Goal: Browse casually: Explore the website without a specific task or goal

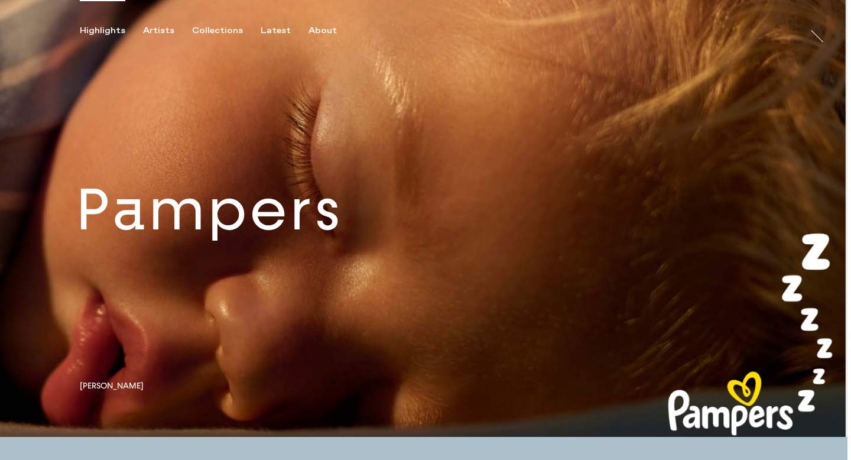
click at [233, 192] on link at bounding box center [423, 218] width 847 height 437
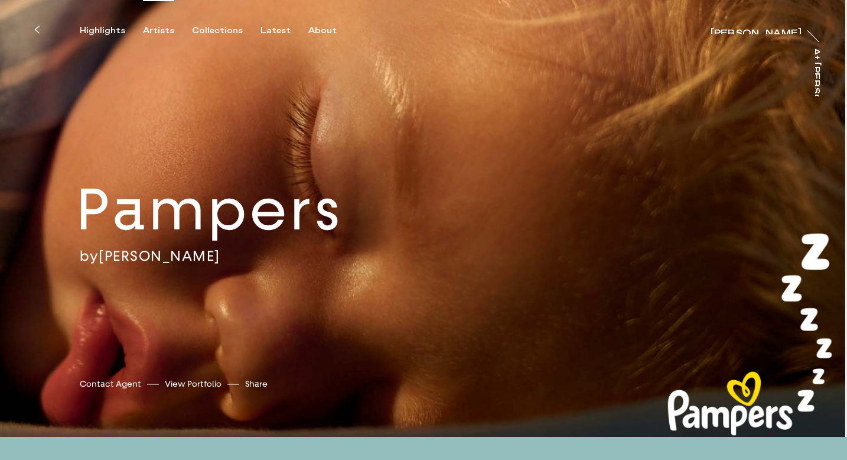
click at [162, 33] on div "Artists" at bounding box center [158, 30] width 31 height 11
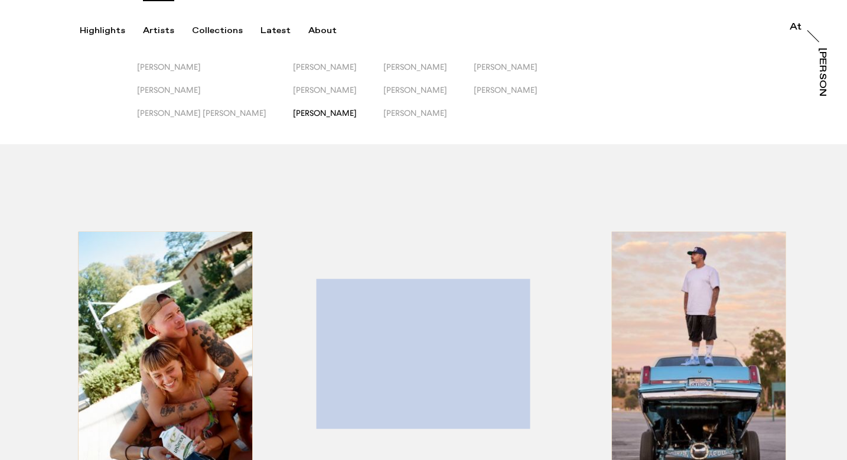
click at [293, 111] on span "[PERSON_NAME]" at bounding box center [325, 112] width 64 height 9
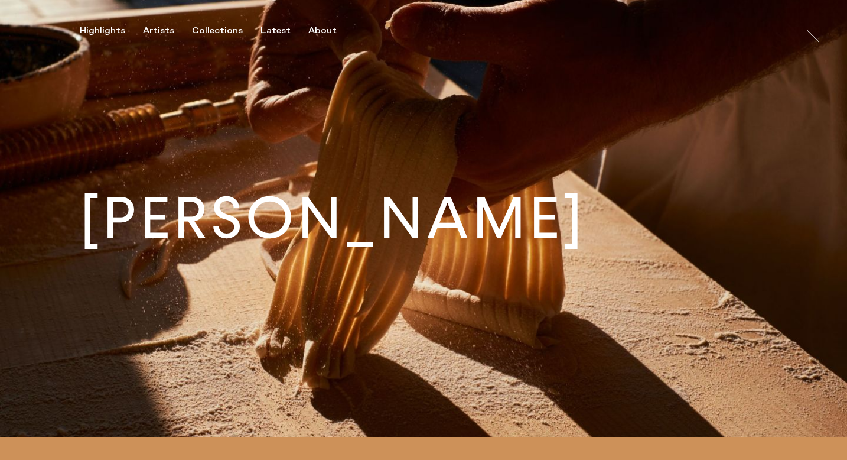
click at [157, 5] on div "Highlights Artists Collections Latest About [PERSON_NAME] [PERSON_NAME] At [PER…" at bounding box center [425, 18] width 851 height 36
click at [157, 28] on div "Artists" at bounding box center [158, 30] width 31 height 11
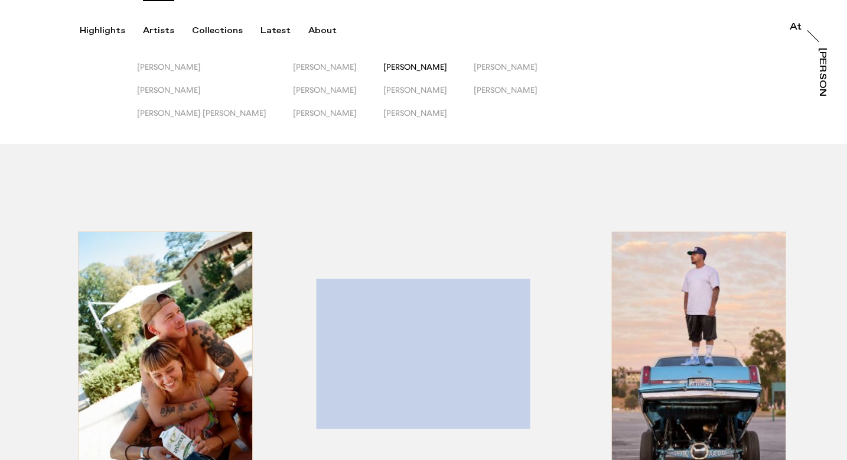
click at [384, 62] on span "[PERSON_NAME]" at bounding box center [416, 66] width 64 height 9
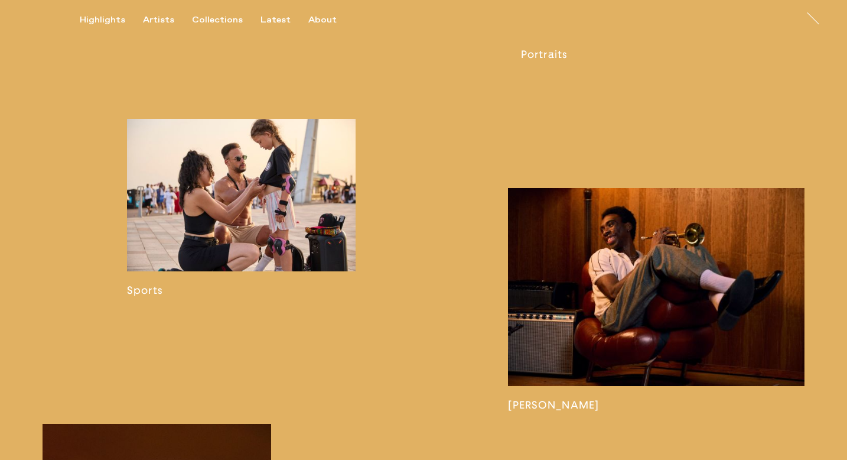
scroll to position [755, 0]
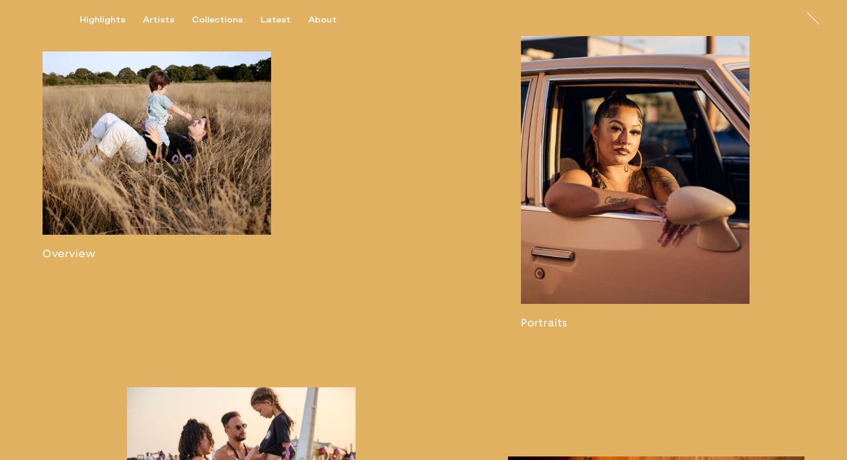
click at [641, 210] on link at bounding box center [635, 173] width 229 height 311
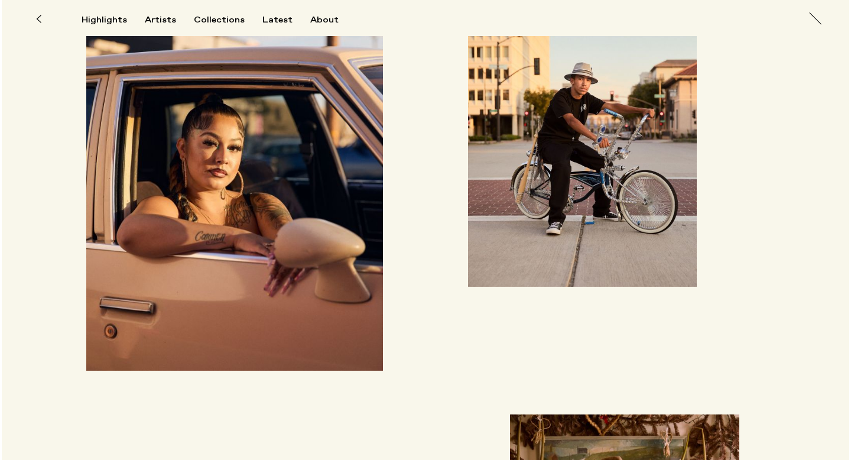
scroll to position [3061, 0]
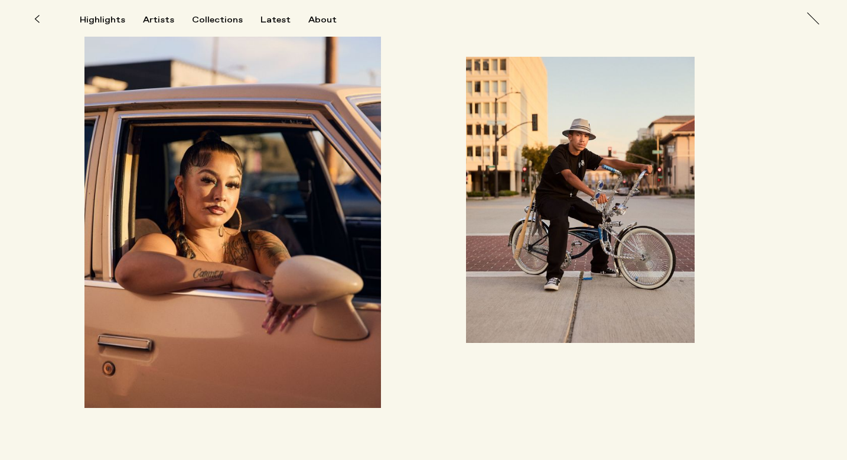
click at [287, 277] on img "button" at bounding box center [233, 222] width 297 height 371
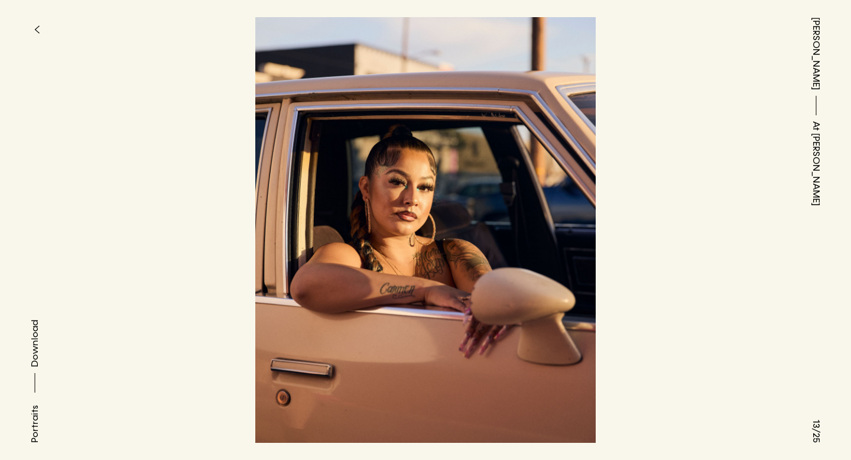
click at [31, 27] on button "button" at bounding box center [37, 30] width 26 height 26
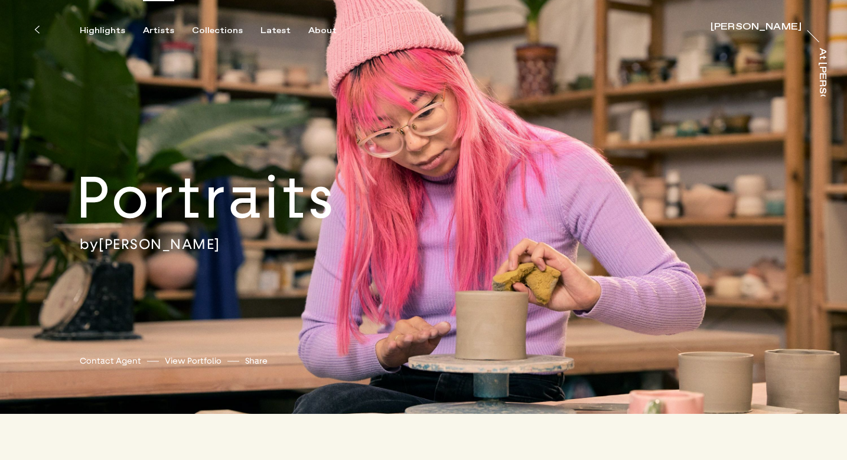
click at [158, 28] on div "Artists" at bounding box center [158, 30] width 31 height 11
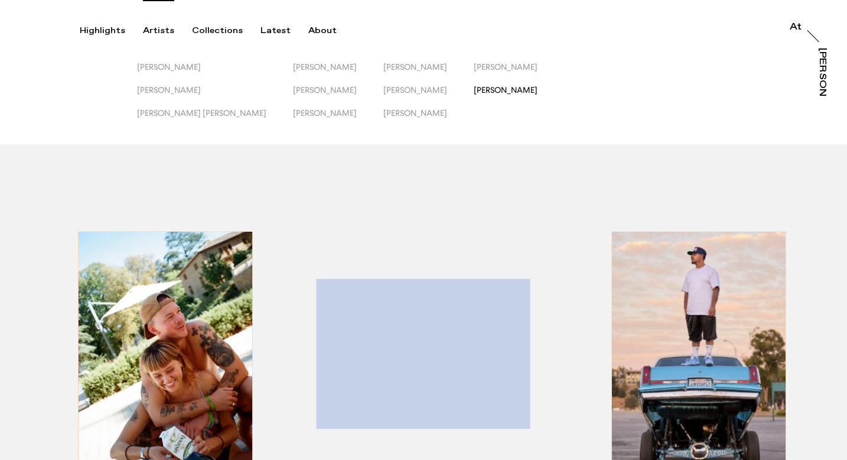
click at [474, 91] on span "[PERSON_NAME]" at bounding box center [506, 89] width 64 height 9
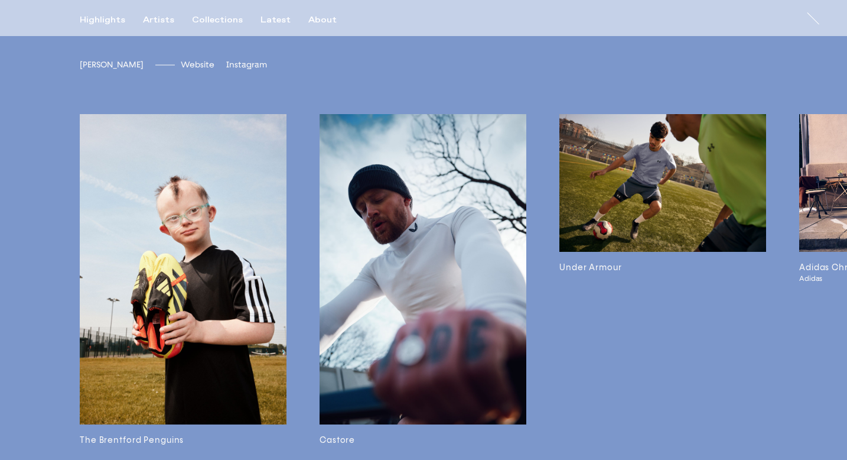
scroll to position [2812, 0]
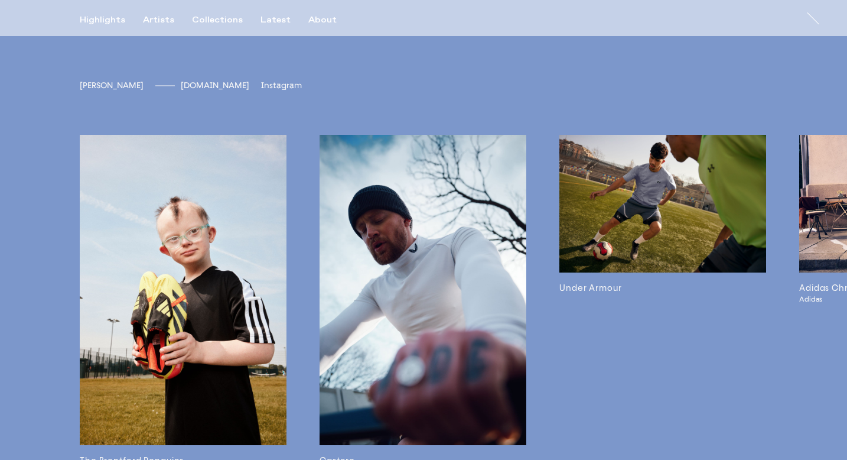
click at [189, 90] on span "[DOMAIN_NAME]" at bounding box center [215, 85] width 69 height 10
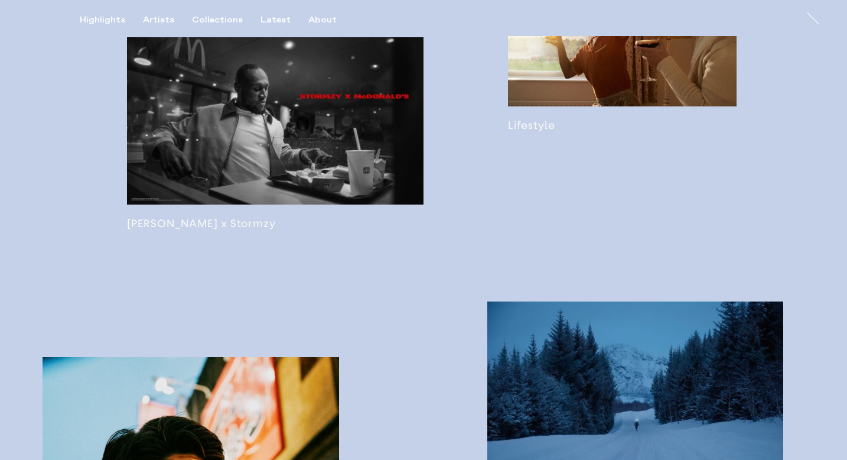
scroll to position [1016, 0]
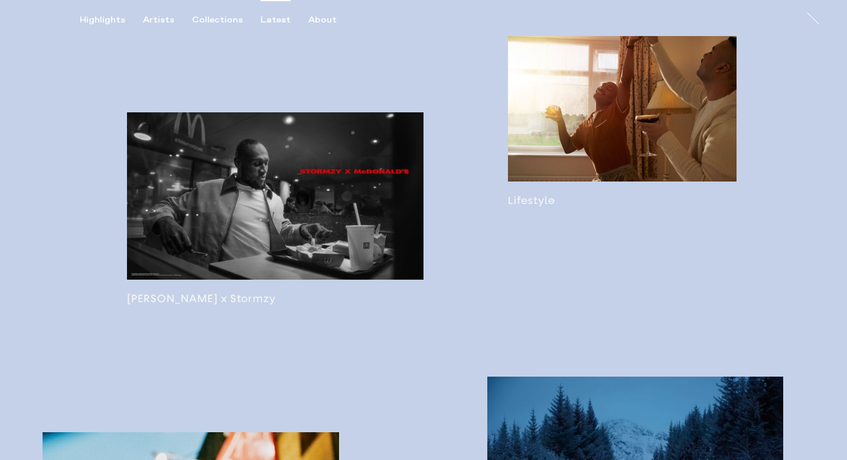
click at [267, 21] on div "Latest" at bounding box center [276, 20] width 30 height 11
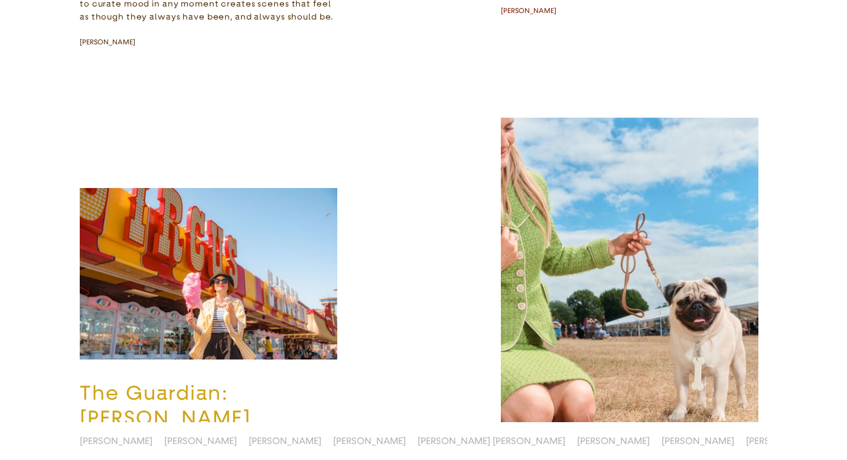
scroll to position [1614, 0]
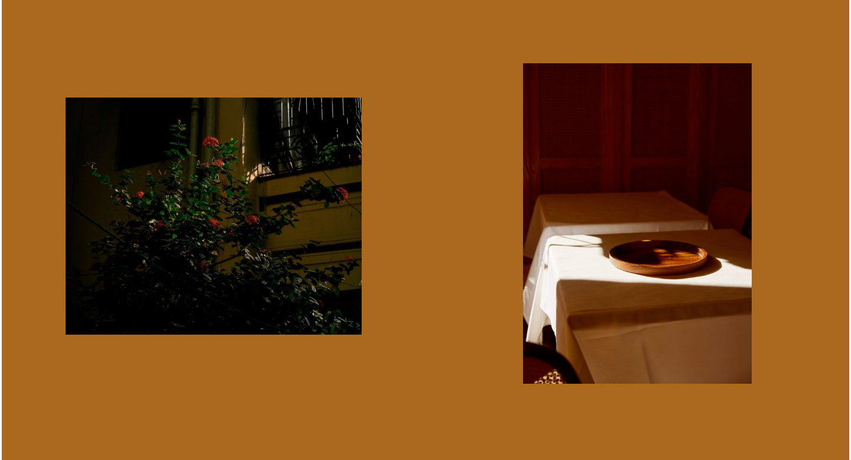
scroll to position [638, 0]
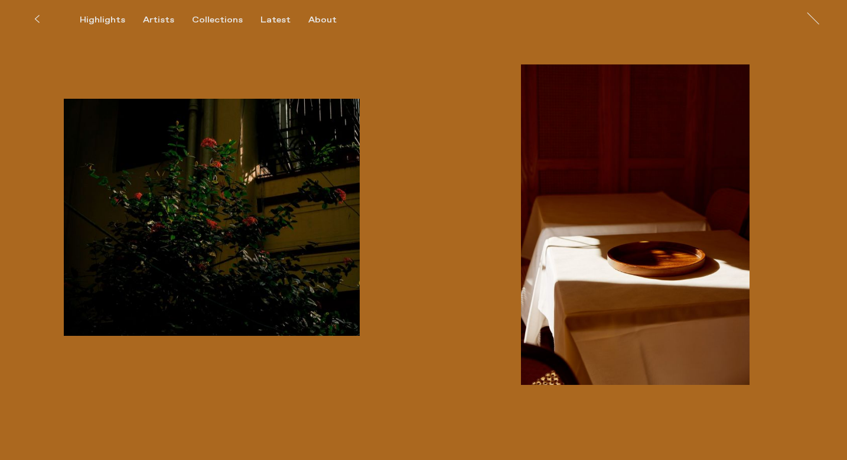
click at [217, 219] on img "button" at bounding box center [212, 218] width 297 height 238
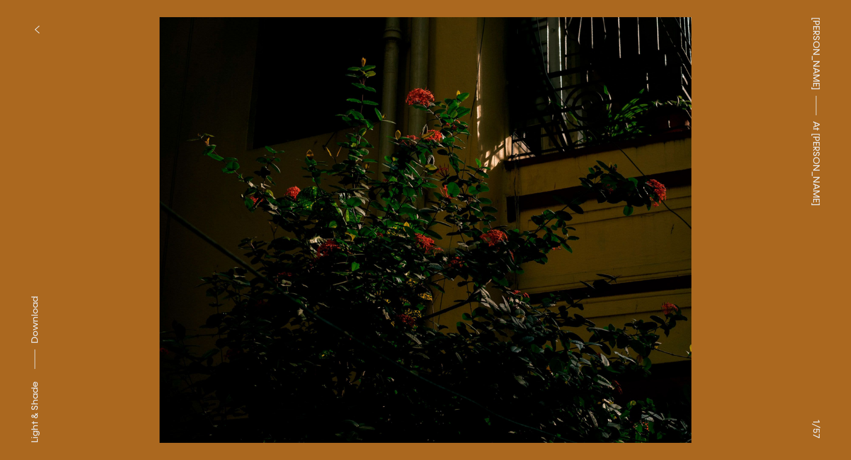
click at [28, 27] on button "button" at bounding box center [37, 30] width 26 height 26
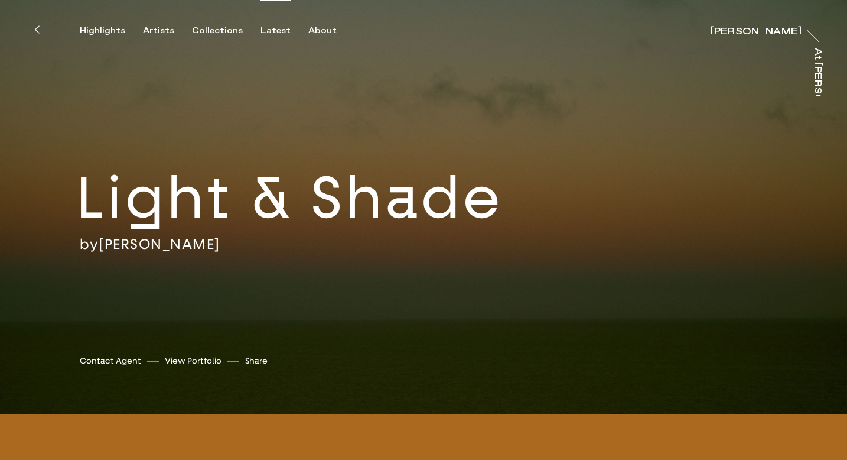
click at [262, 28] on div "Latest" at bounding box center [276, 30] width 30 height 11
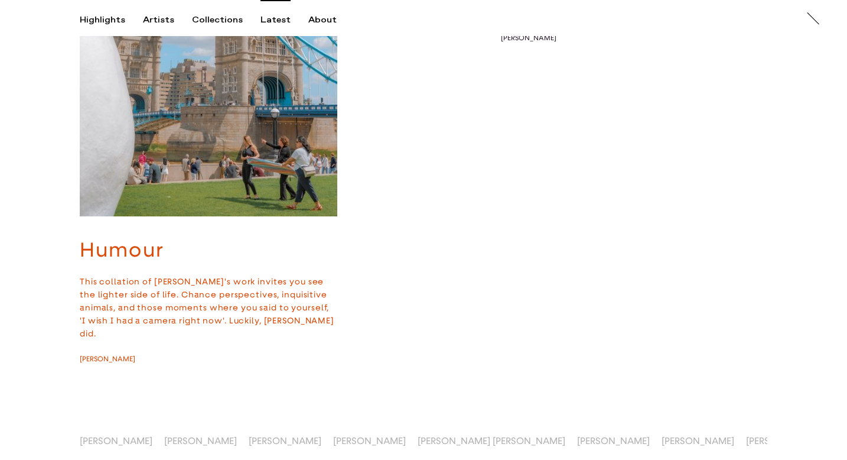
scroll to position [6426, 0]
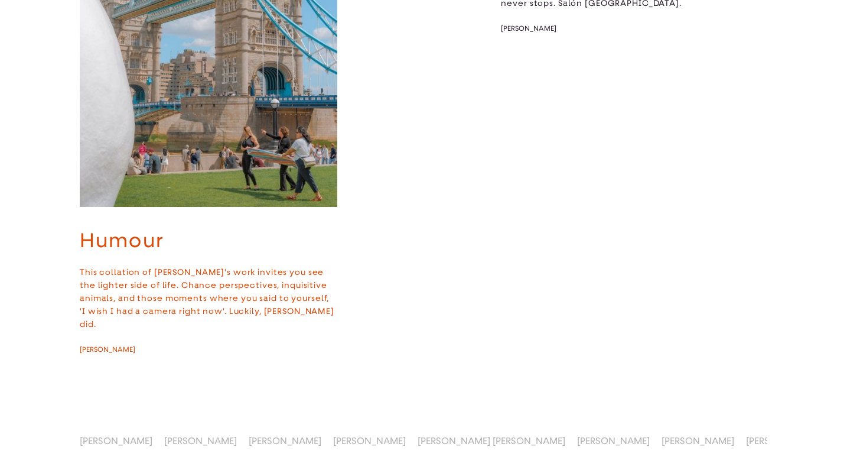
click at [260, 207] on img "button" at bounding box center [209, 14] width 258 height 386
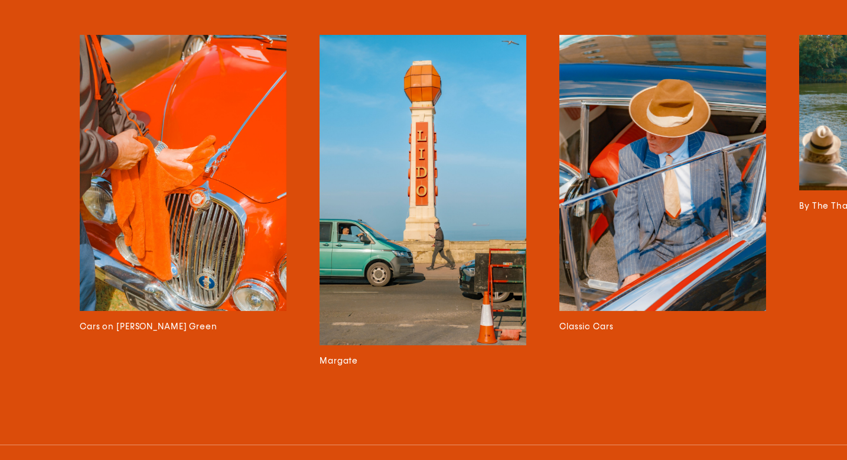
scroll to position [5513, 0]
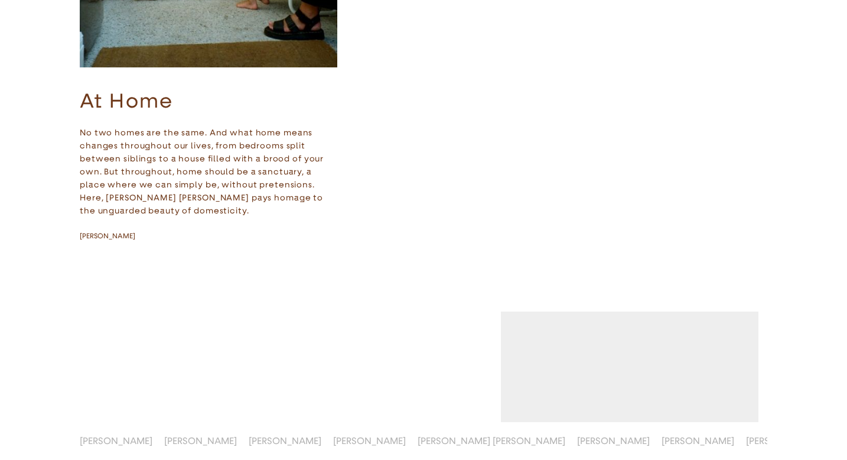
scroll to position [7221, 0]
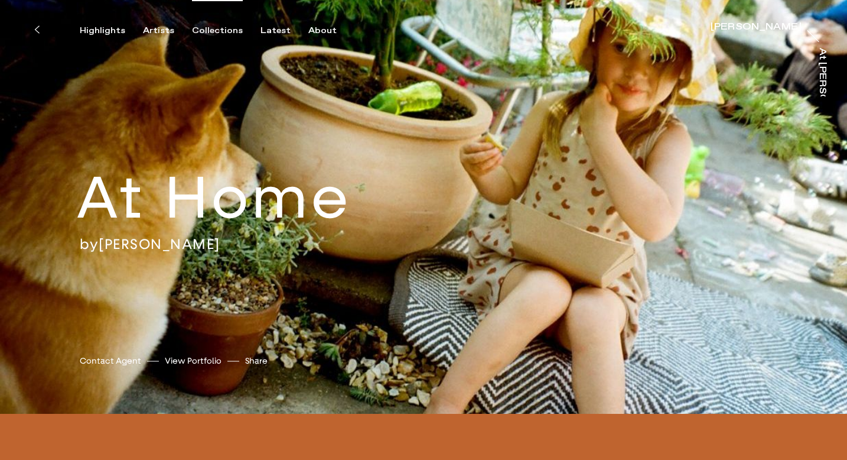
click at [222, 27] on div "Collections" at bounding box center [217, 30] width 51 height 11
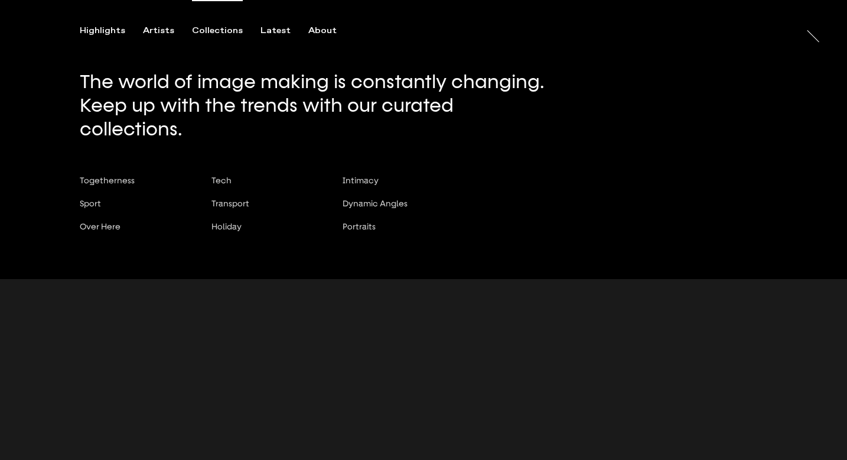
click at [224, 31] on div "Collections" at bounding box center [217, 30] width 51 height 11
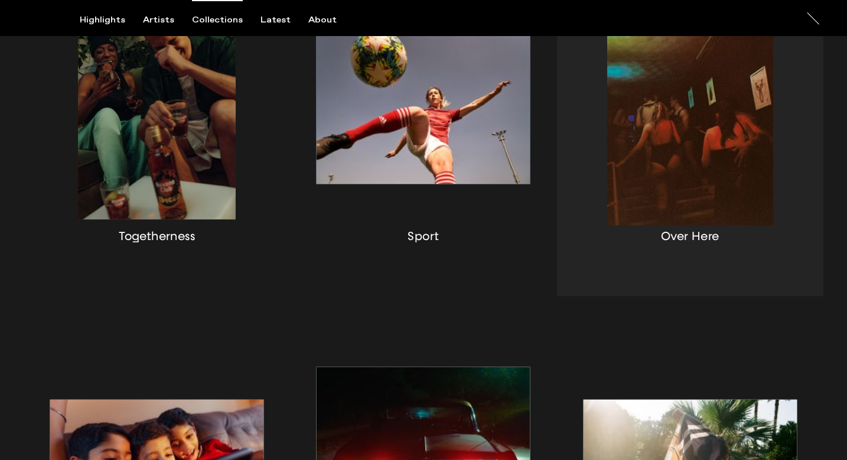
scroll to position [260, 0]
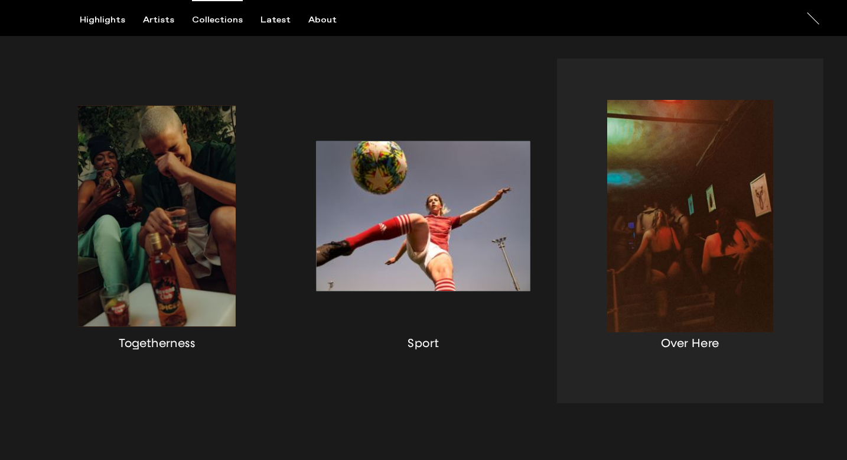
click at [681, 175] on div "button" at bounding box center [690, 231] width 267 height 345
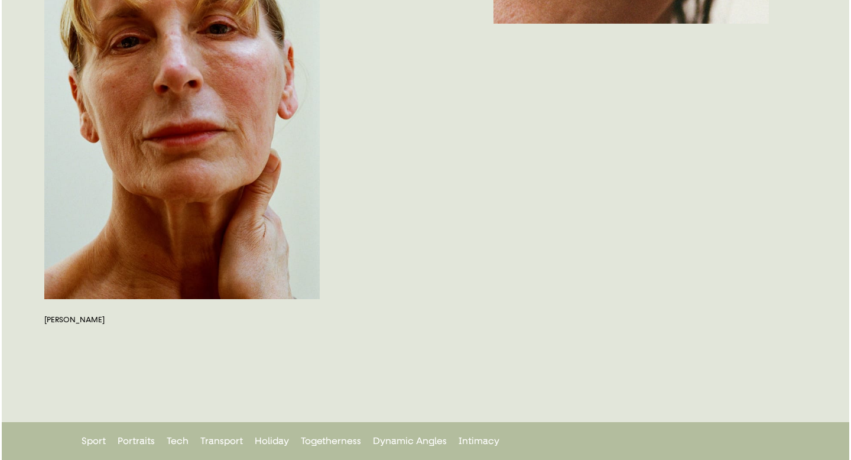
scroll to position [2007, 0]
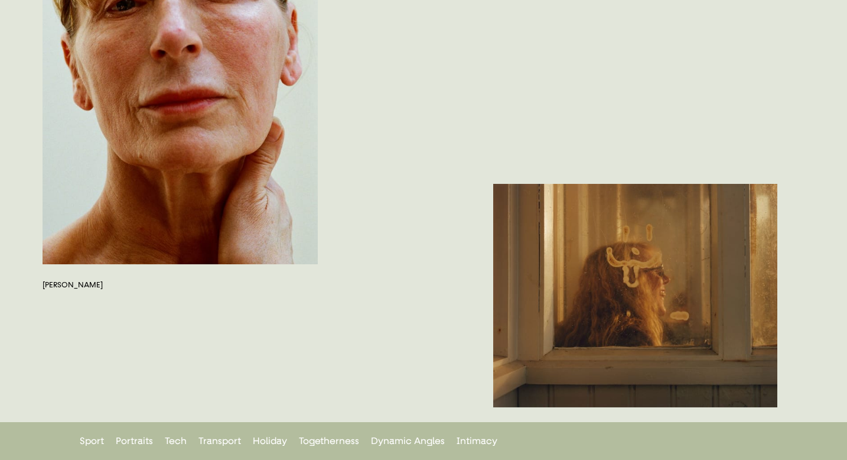
click at [265, 167] on button "button" at bounding box center [180, 56] width 275 height 415
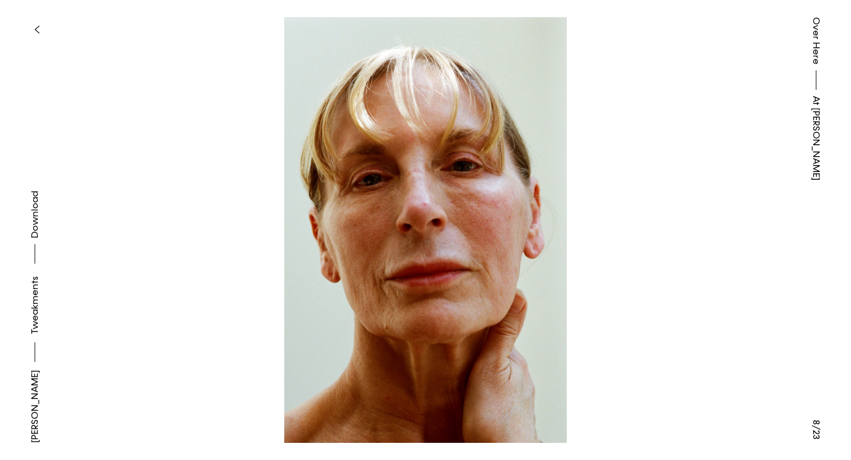
click at [31, 29] on button "button" at bounding box center [37, 30] width 26 height 26
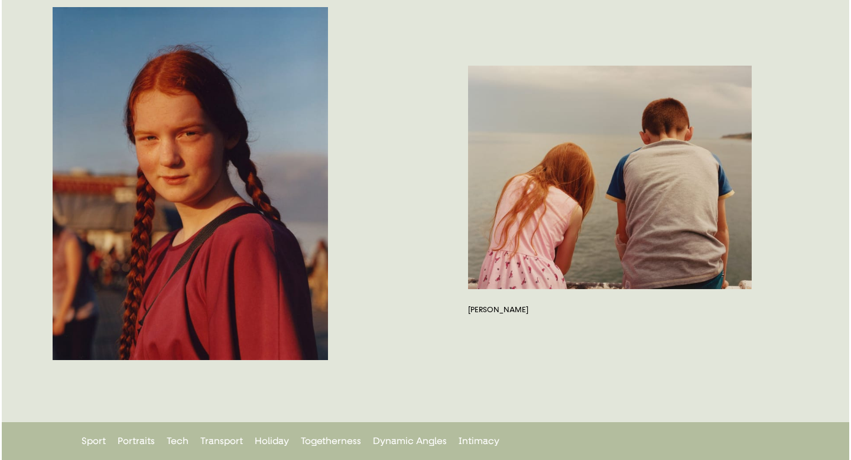
scroll to position [2500, 0]
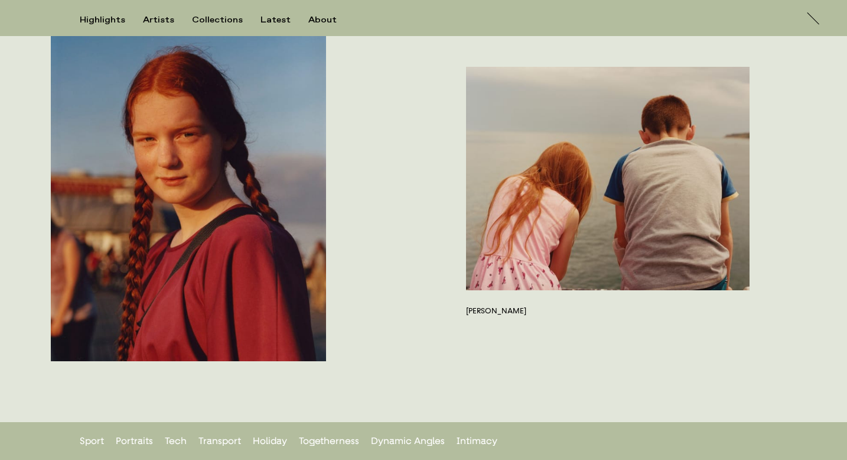
click at [617, 184] on button "button" at bounding box center [608, 178] width 284 height 223
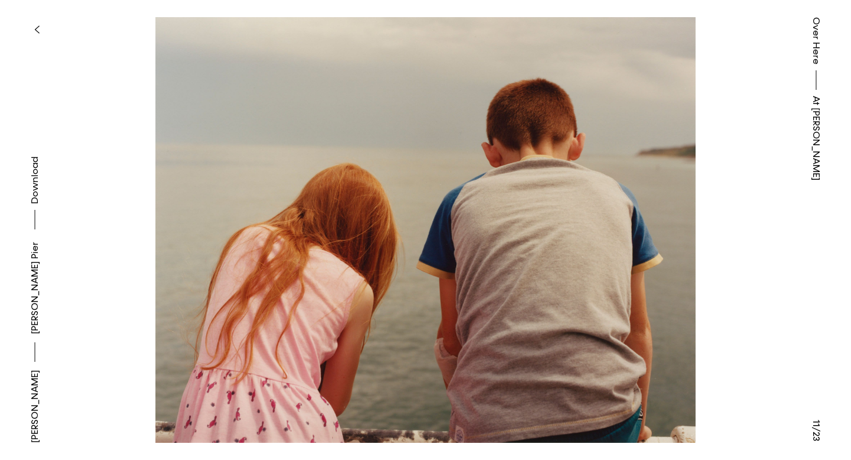
click at [30, 219] on button at bounding box center [212, 115] width 425 height 230
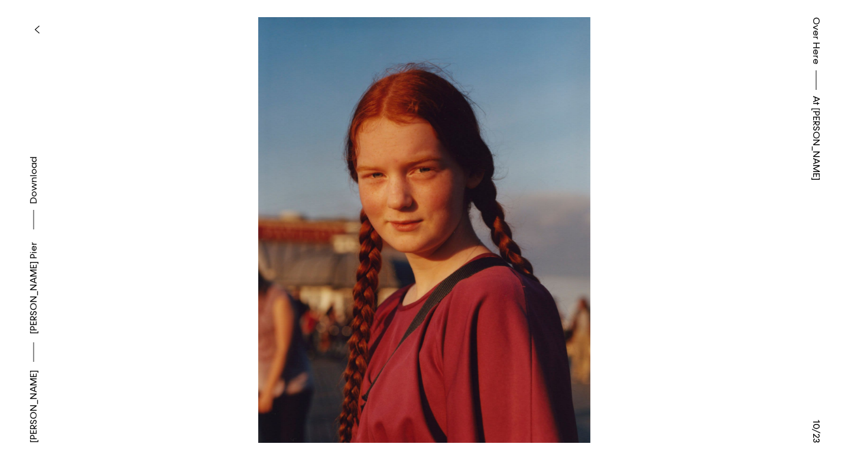
click at [610, 186] on button at bounding box center [637, 115] width 425 height 230
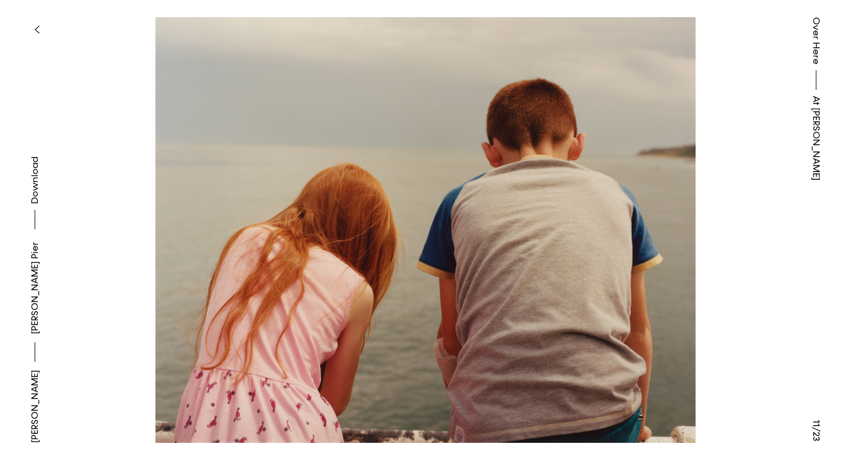
click at [25, 193] on button at bounding box center [212, 115] width 425 height 230
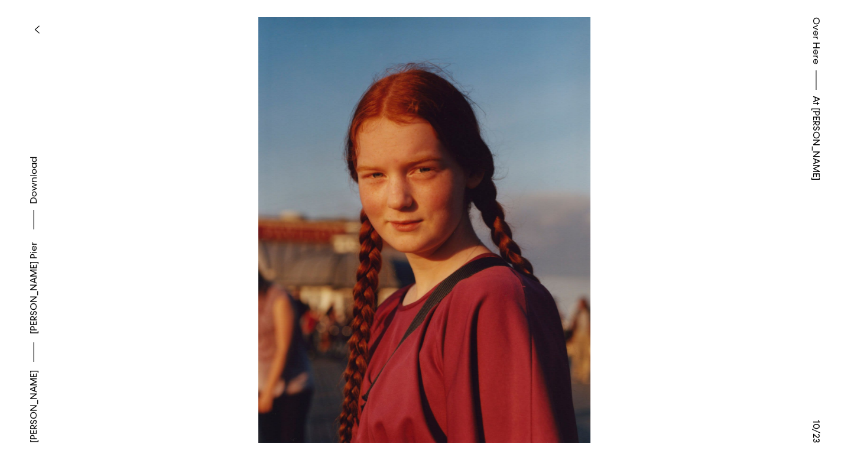
click at [669, 156] on button at bounding box center [637, 115] width 425 height 230
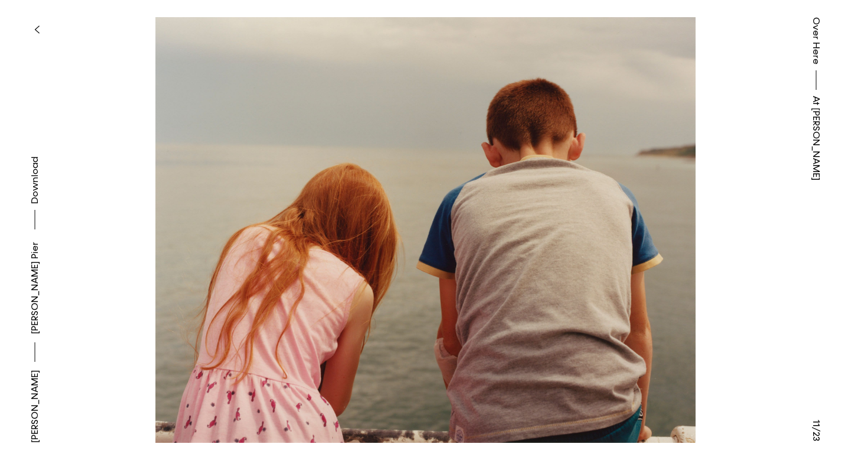
click at [36, 301] on link "[PERSON_NAME] Pier" at bounding box center [35, 288] width 14 height 92
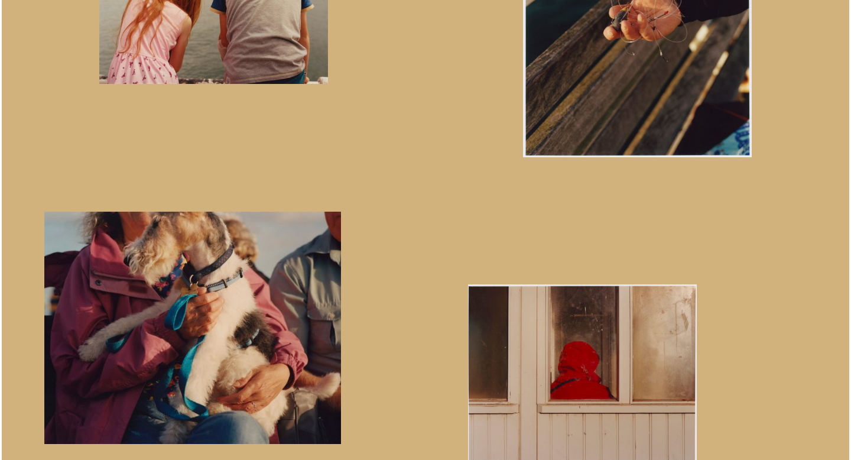
scroll to position [804, 0]
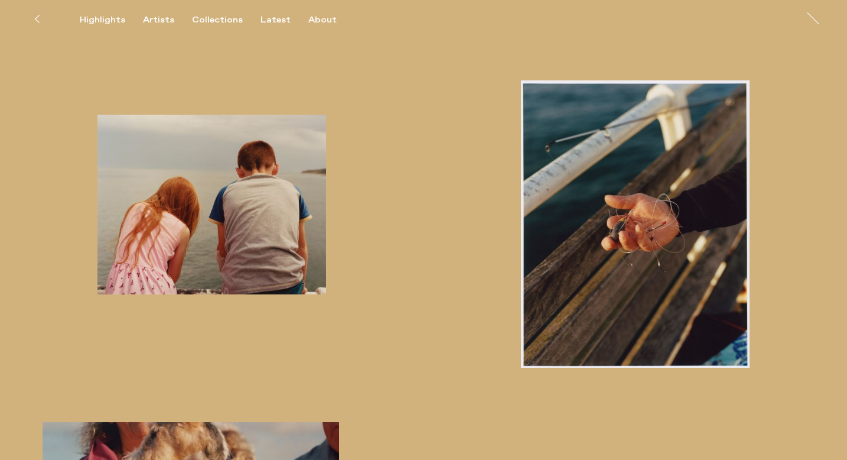
click at [247, 200] on img "button" at bounding box center [212, 205] width 229 height 180
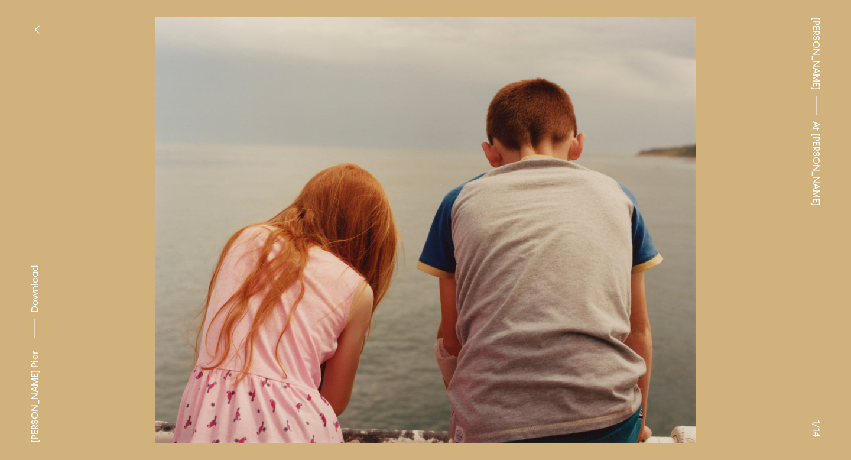
click at [412, 260] on img at bounding box center [425, 229] width 733 height 425
click at [32, 313] on span "Download" at bounding box center [35, 288] width 12 height 47
click at [249, 103] on button at bounding box center [212, 115] width 425 height 230
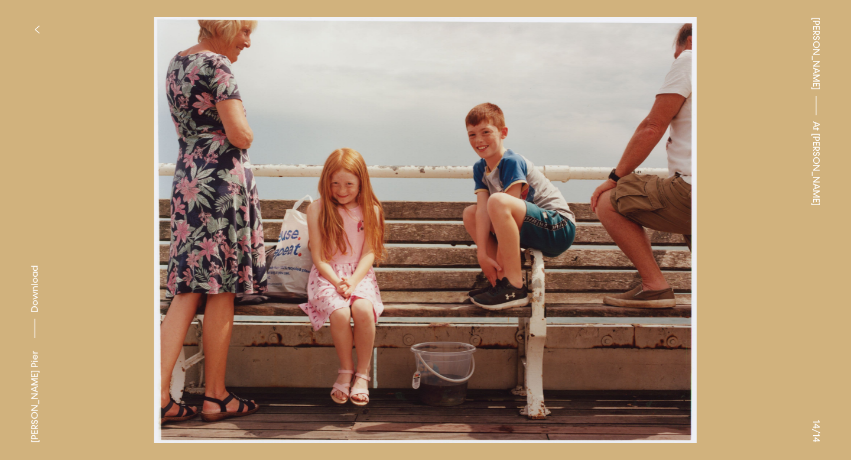
click at [28, 20] on button "button" at bounding box center [37, 30] width 26 height 26
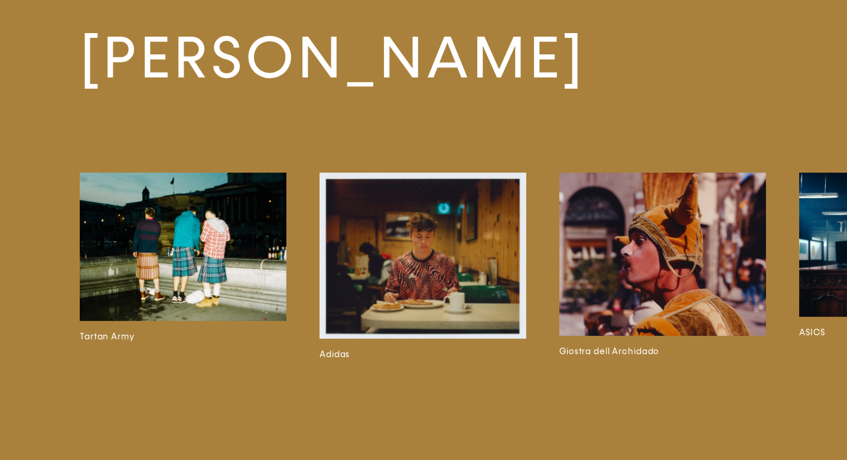
scroll to position [4057, 0]
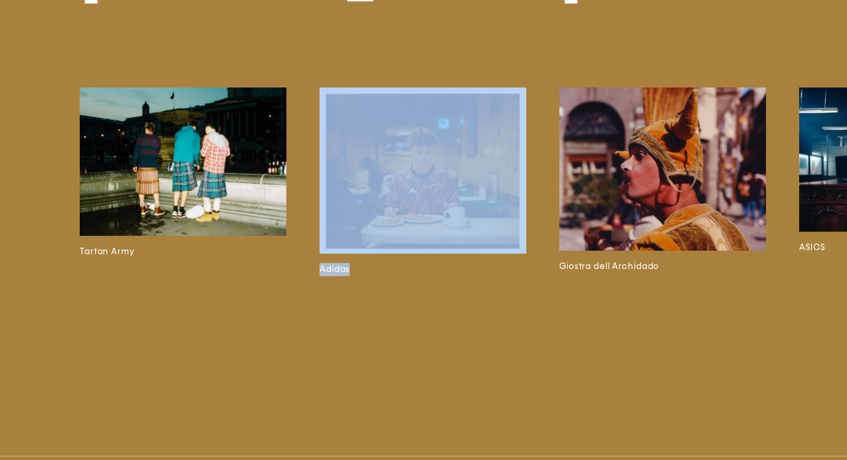
drag, startPoint x: 231, startPoint y: 381, endPoint x: 416, endPoint y: 378, distance: 185.0
click at [416, 378] on div "Tartan Army Adidas Giostra dell Archidado ASICS Dream for the Future [PERSON_NA…" at bounding box center [480, 247] width 801 height 321
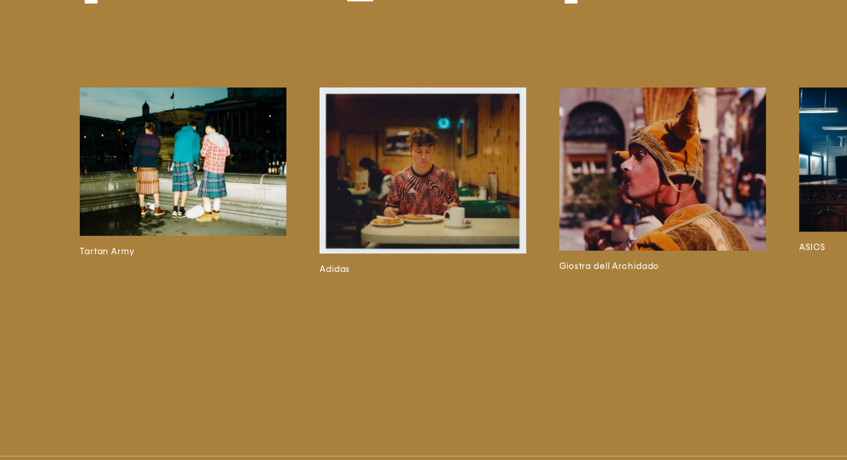
click at [264, 388] on div "[PERSON_NAME] Tartan Army Adidas Giostra dell Archidado ASICS Dream for the Fut…" at bounding box center [423, 172] width 847 height 567
drag, startPoint x: 256, startPoint y: 388, endPoint x: 267, endPoint y: 385, distance: 10.3
click at [267, 385] on div "[PERSON_NAME] Tartan Army Adidas Giostra dell Archidado ASICS Dream for the Fut…" at bounding box center [423, 172] width 847 height 567
drag, startPoint x: 261, startPoint y: 385, endPoint x: 216, endPoint y: 386, distance: 45.5
click at [216, 386] on div "[PERSON_NAME] Tartan Army Adidas Giostra dell Archidado ASICS Dream for the Fut…" at bounding box center [423, 172] width 847 height 567
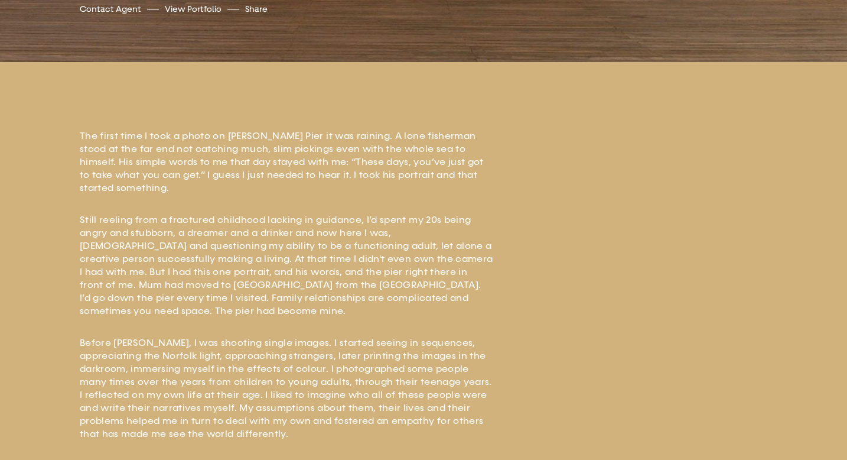
scroll to position [0, 0]
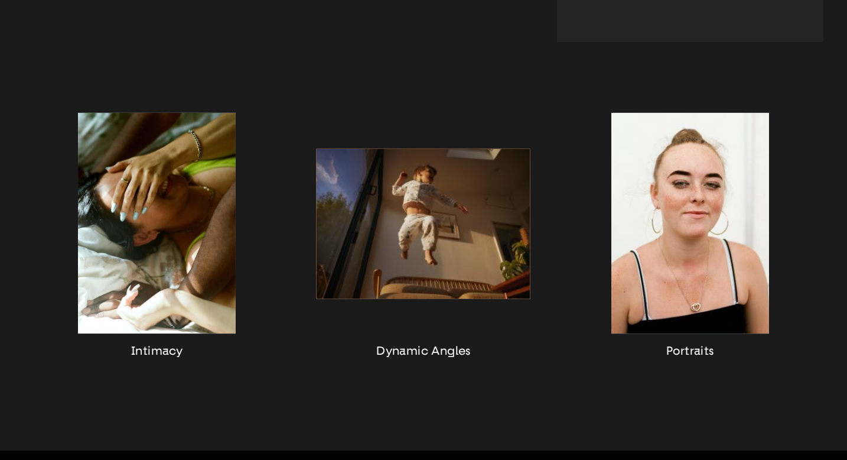
scroll to position [970, 0]
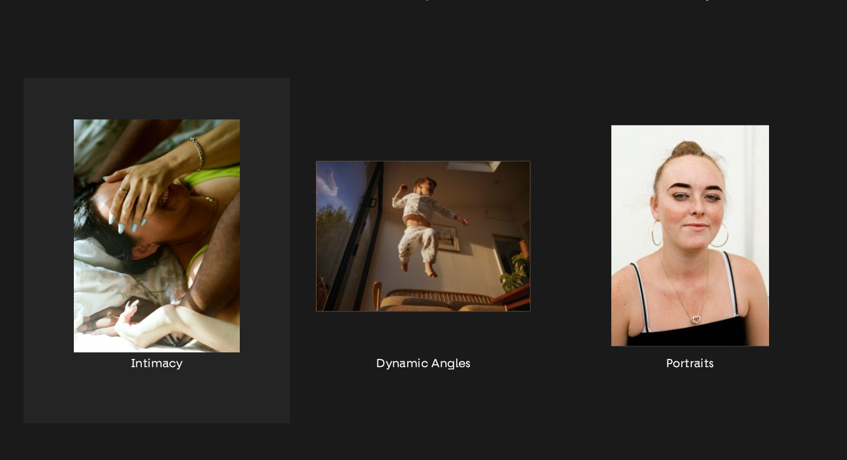
click at [216, 237] on div "button" at bounding box center [157, 250] width 267 height 345
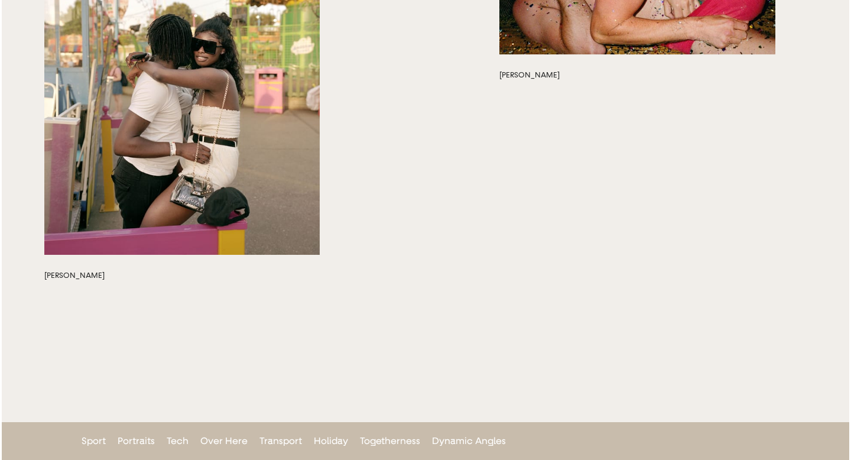
scroll to position [3862, 0]
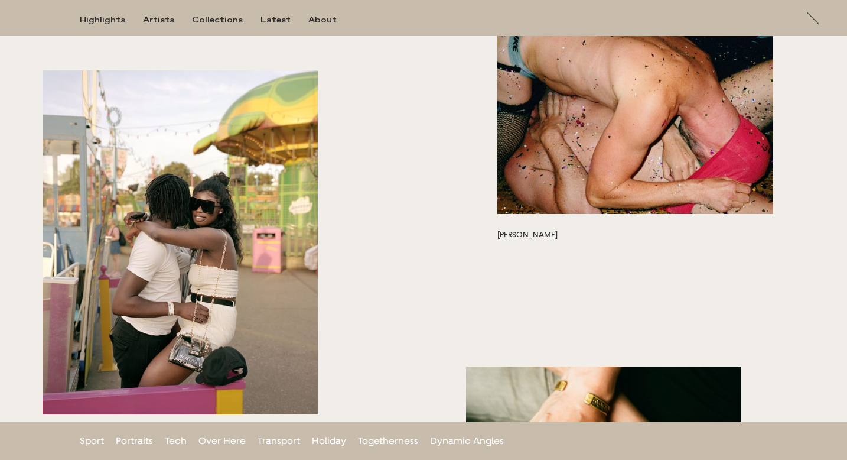
click at [657, 129] on button "button" at bounding box center [635, 122] width 275 height 184
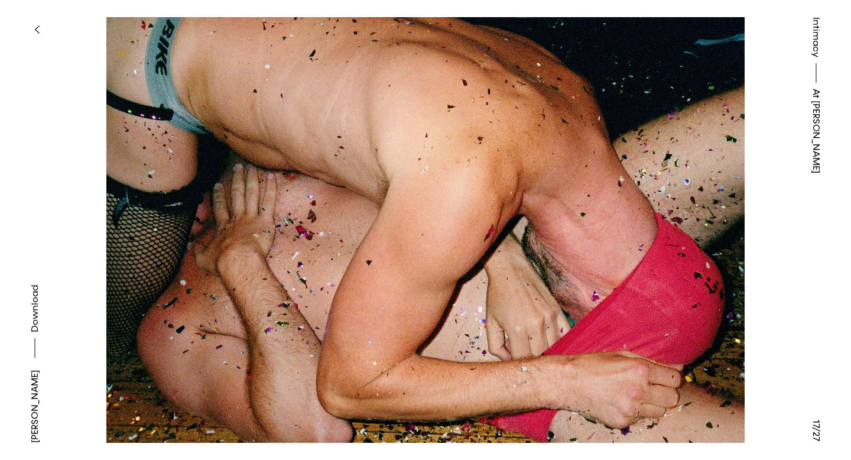
click at [36, 31] on icon "button" at bounding box center [36, 29] width 5 height 9
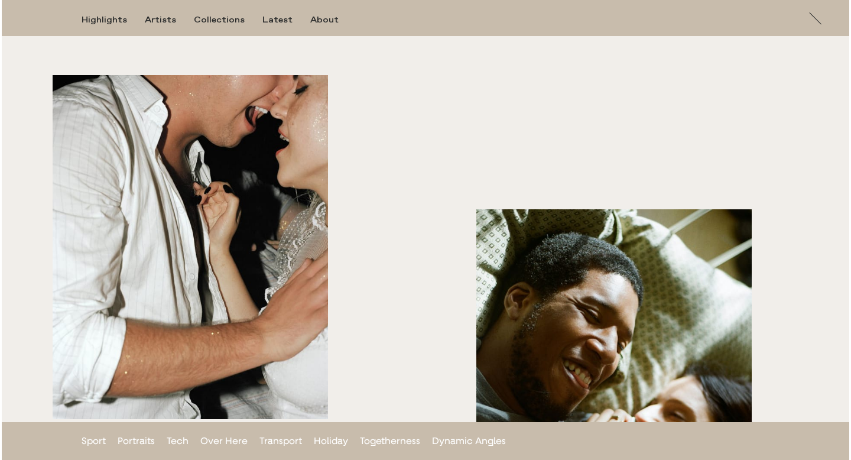
scroll to position [4467, 0]
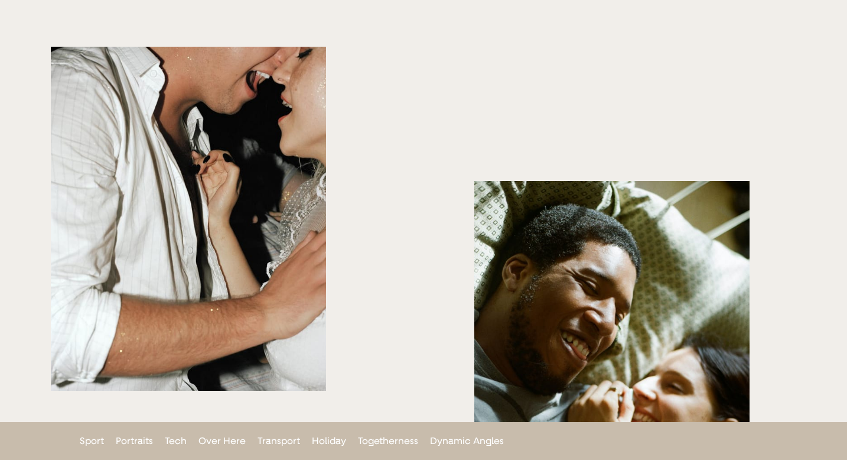
click at [189, 217] on button "button" at bounding box center [188, 219] width 275 height 345
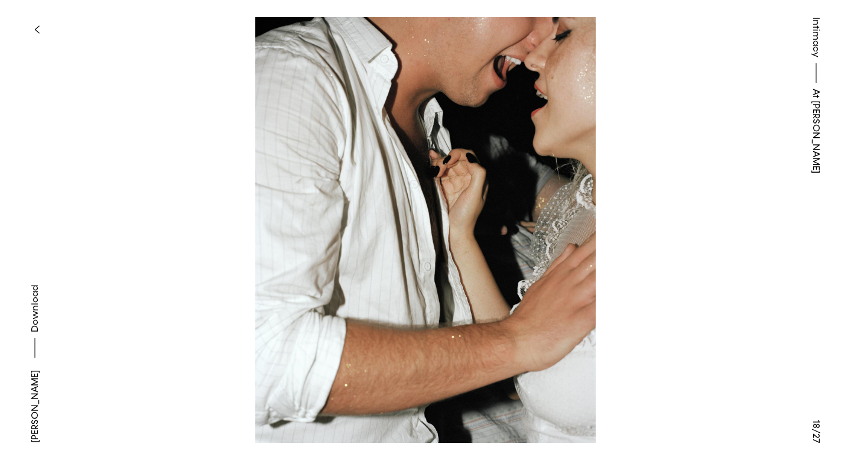
drag, startPoint x: 37, startPoint y: 336, endPoint x: 31, endPoint y: 174, distance: 162.0
click at [37, 332] on span "Download" at bounding box center [35, 308] width 12 height 47
click at [34, 27] on icon "button" at bounding box center [36, 29] width 5 height 9
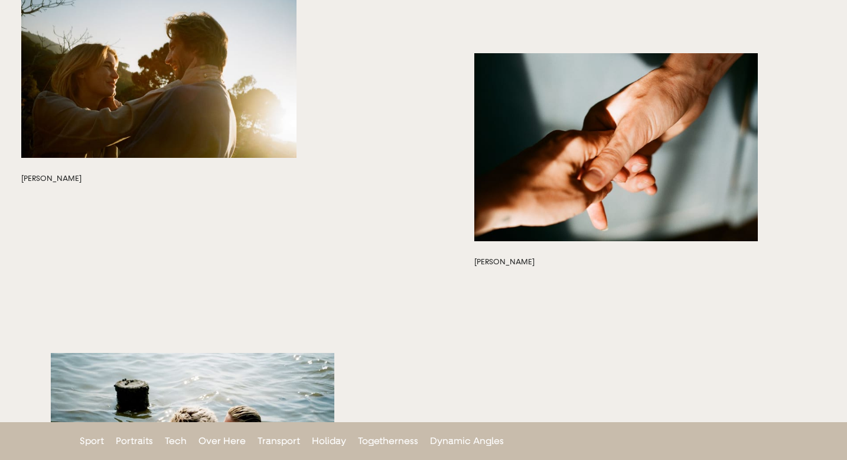
scroll to position [1057, 0]
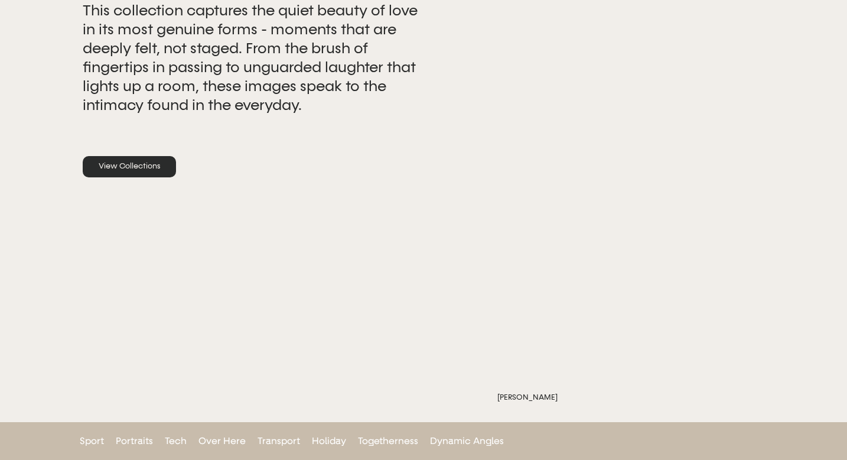
scroll to position [0, 0]
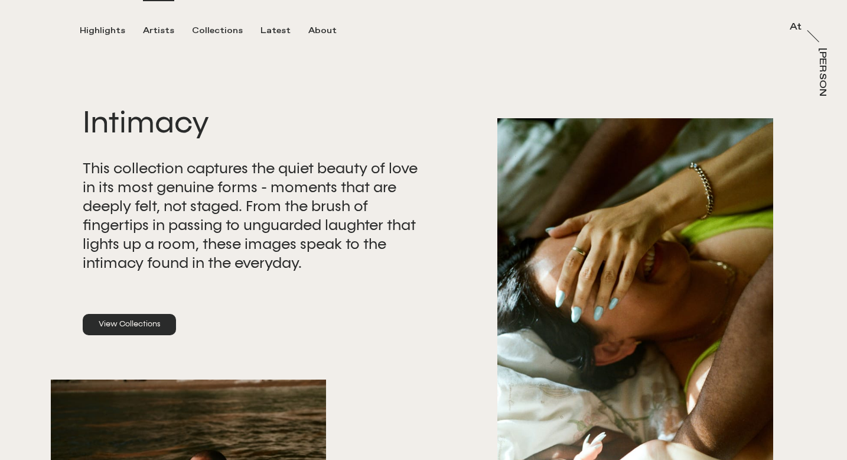
click at [161, 30] on div "Artists" at bounding box center [158, 30] width 31 height 11
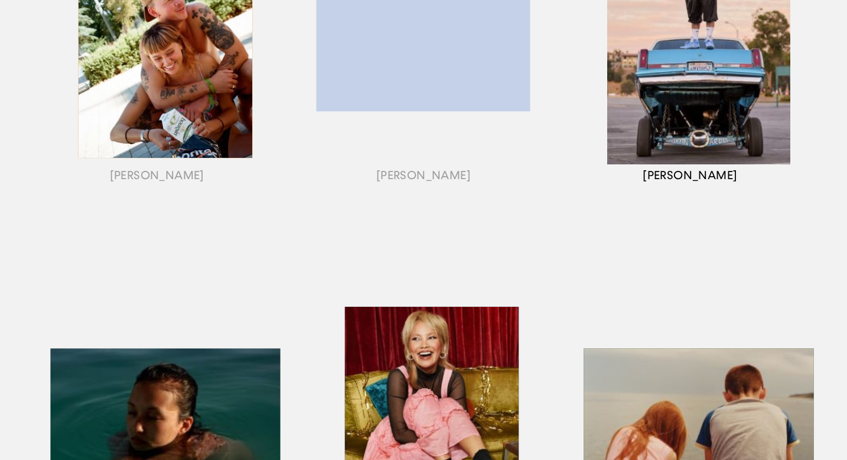
scroll to position [314, 0]
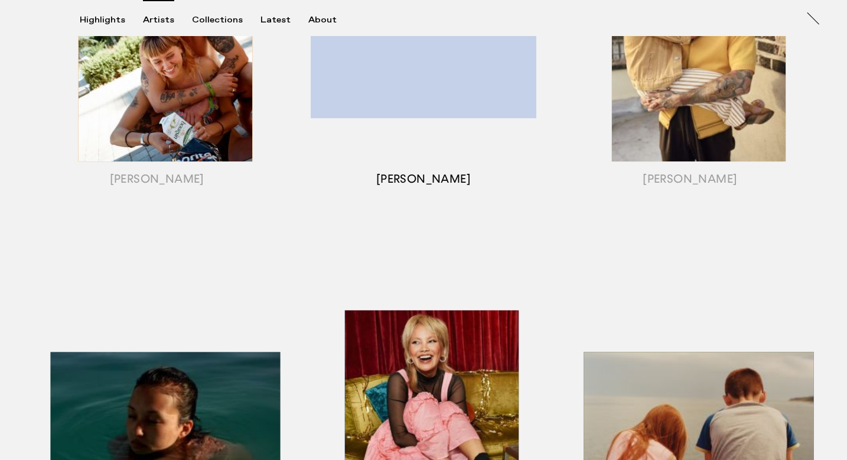
click at [443, 103] on div "button" at bounding box center [423, 54] width 267 height 369
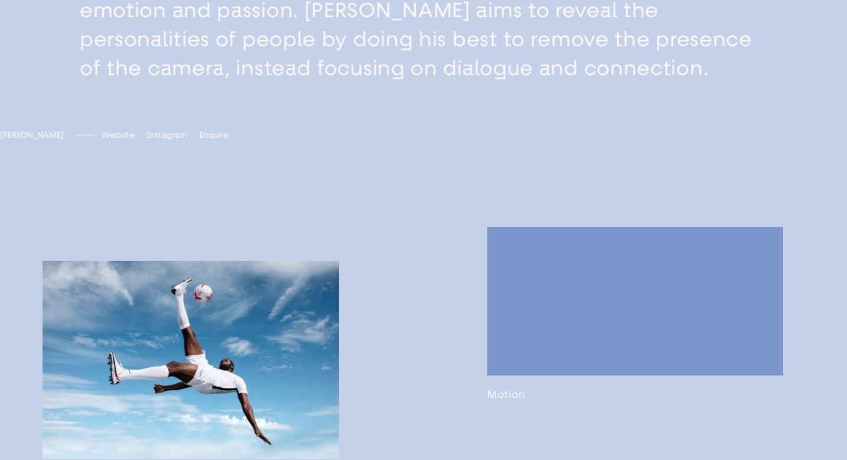
scroll to position [509, 0]
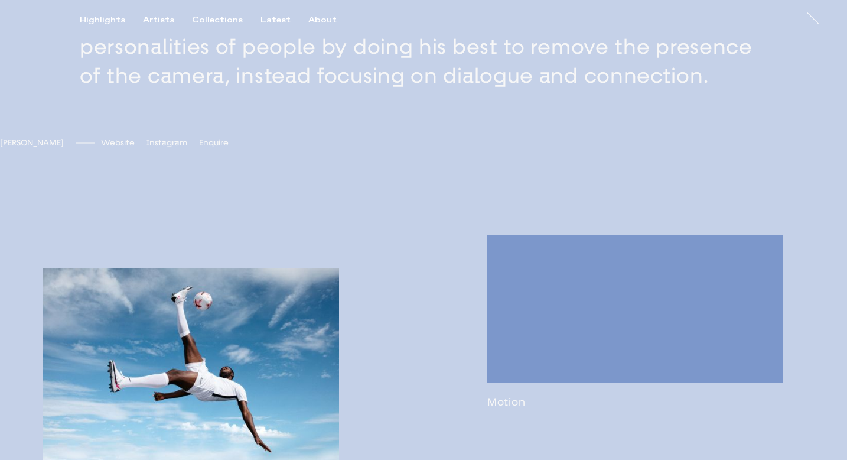
click at [206, 26] on div "Highlights Artists Collections Latest About" at bounding box center [217, 25] width 275 height 21
click at [210, 19] on div "Collections" at bounding box center [217, 20] width 51 height 11
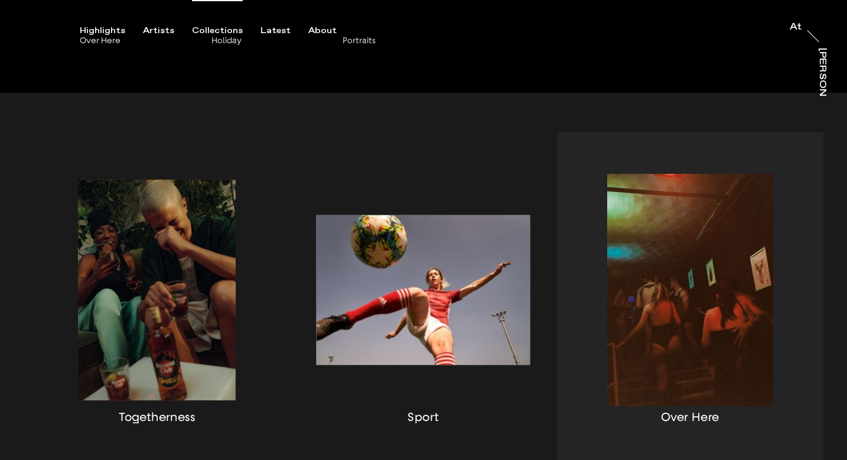
scroll to position [215, 0]
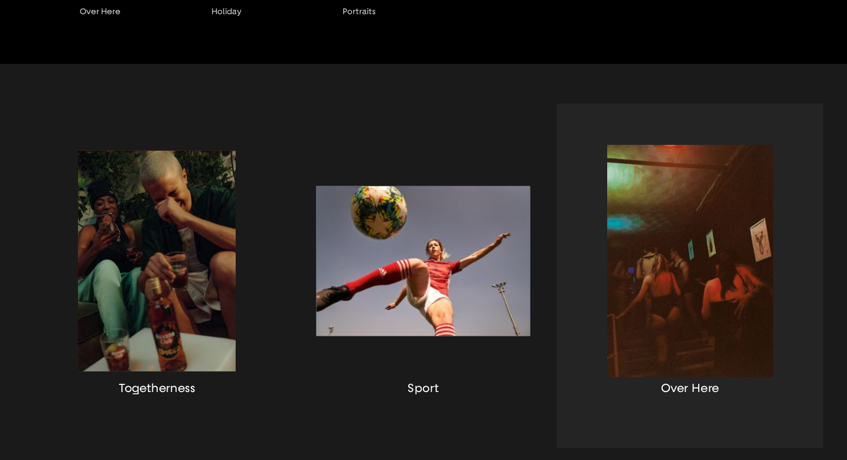
click at [659, 242] on div "button" at bounding box center [690, 275] width 267 height 345
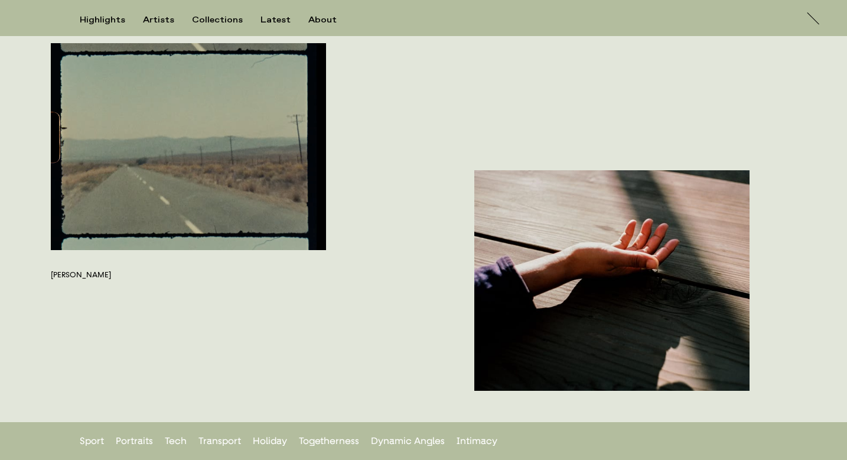
scroll to position [4606, 0]
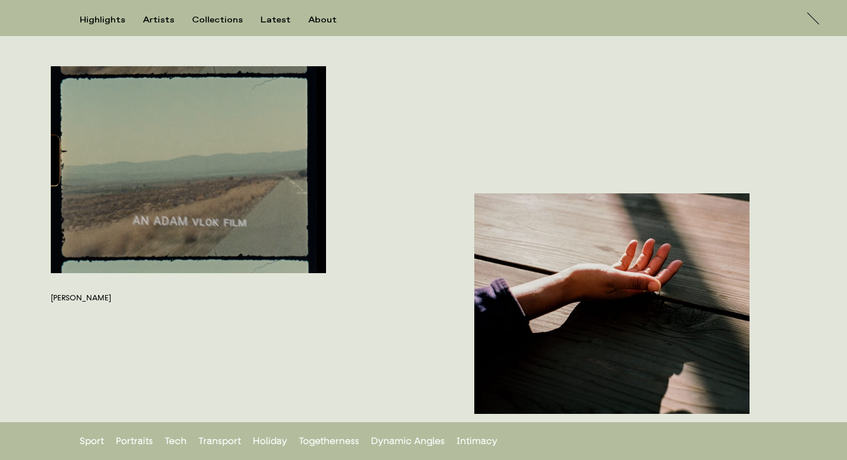
click at [669, 279] on button "button" at bounding box center [612, 303] width 275 height 220
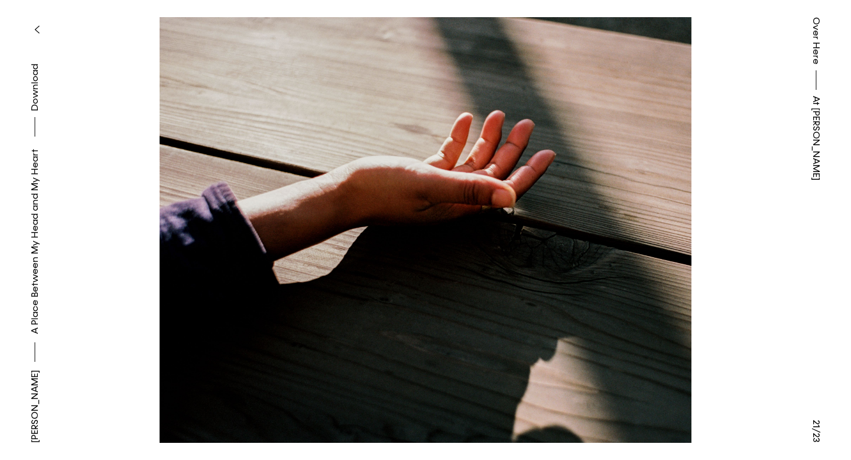
click at [35, 20] on button "button" at bounding box center [37, 30] width 26 height 26
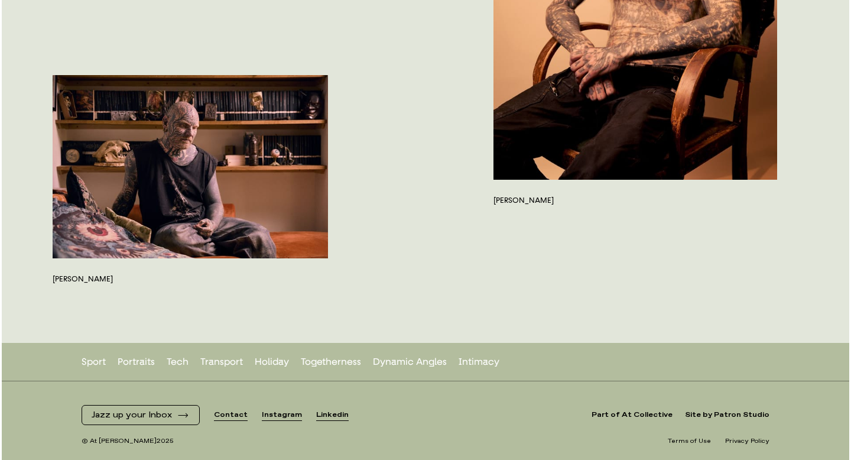
scroll to position [5340, 0]
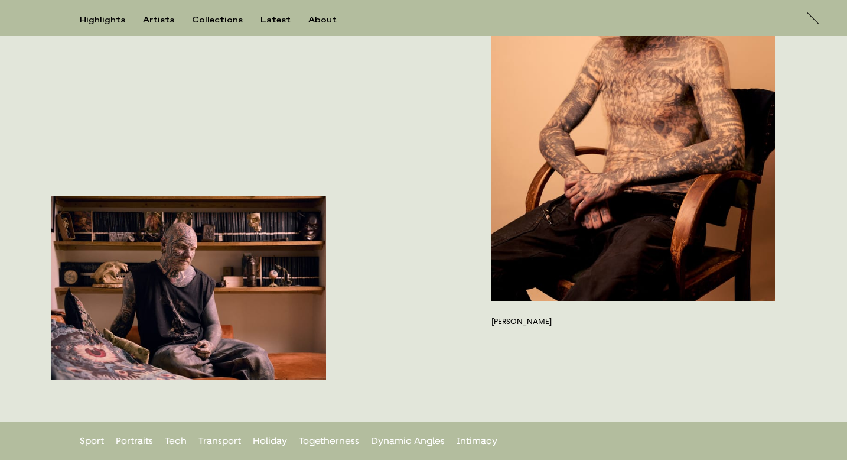
click at [632, 119] on button "button" at bounding box center [634, 88] width 284 height 426
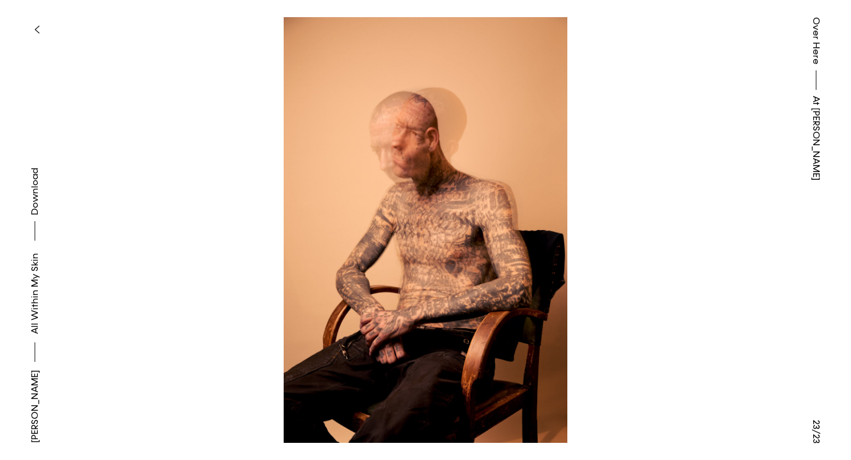
click at [25, 197] on button at bounding box center [212, 115] width 425 height 230
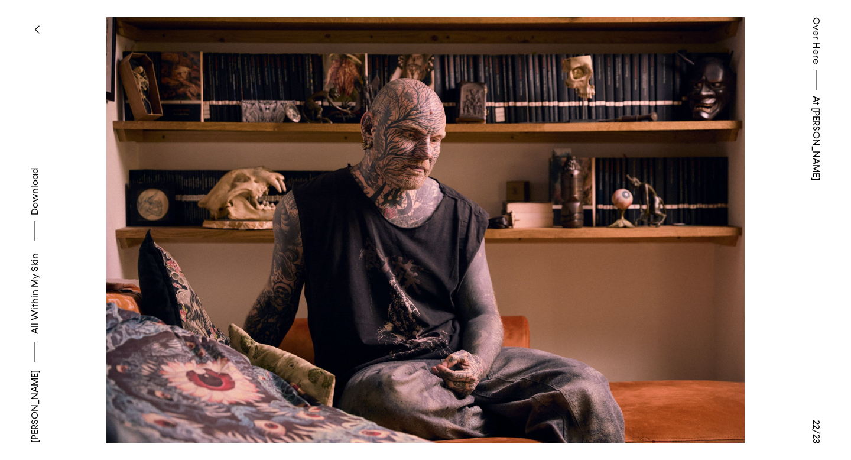
click at [37, 316] on link "All Within My Skin" at bounding box center [35, 293] width 14 height 81
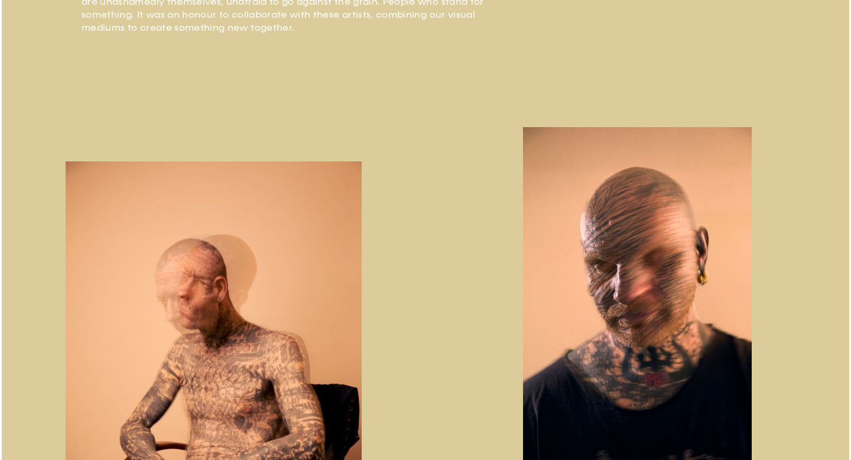
scroll to position [809, 0]
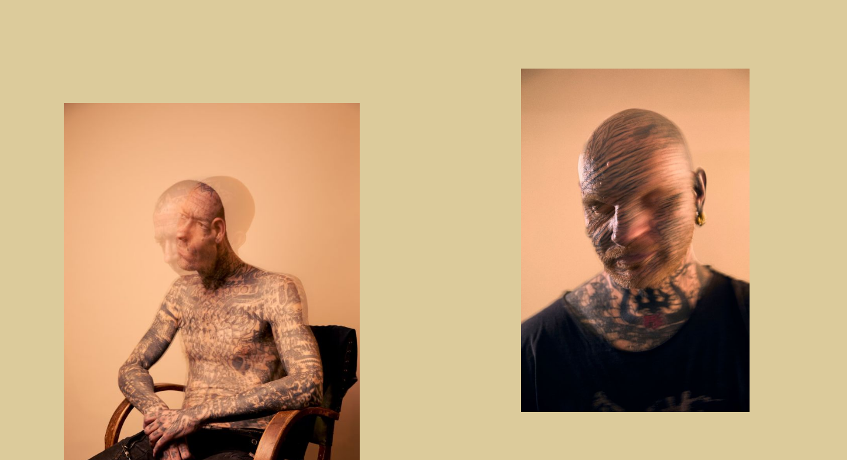
click at [256, 207] on img "button" at bounding box center [212, 325] width 297 height 445
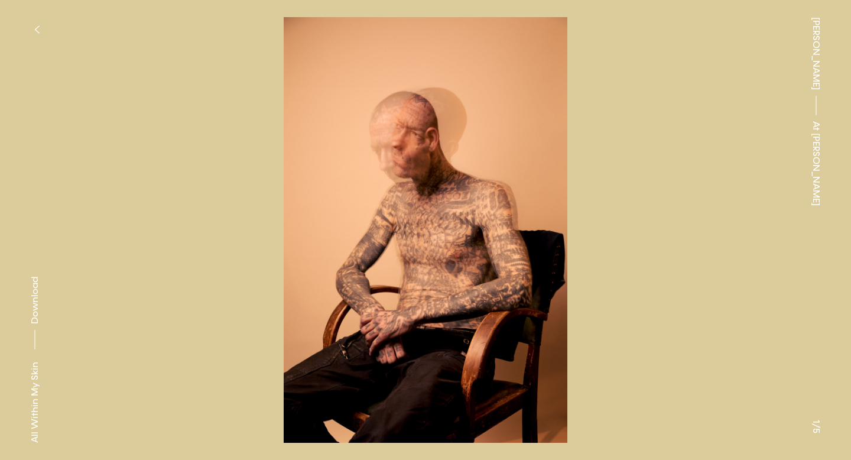
click at [36, 310] on span "Download" at bounding box center [35, 300] width 12 height 47
click at [26, 22] on button "button" at bounding box center [37, 30] width 26 height 26
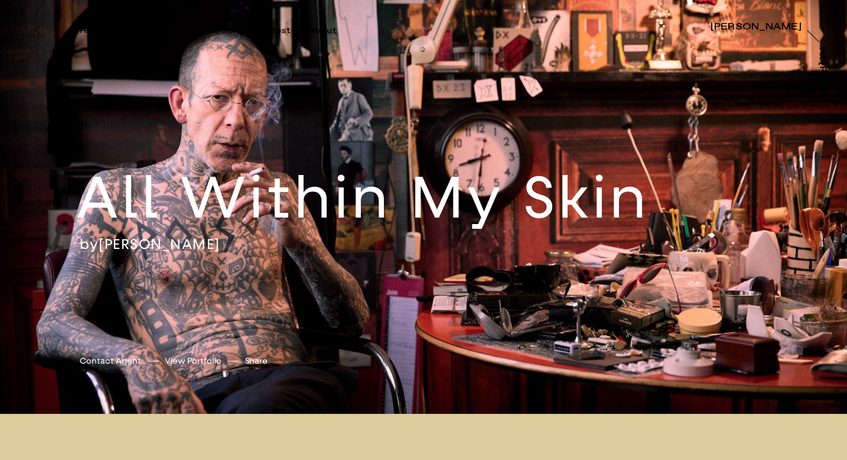
click at [240, 198] on h2 "All Within My Skin" at bounding box center [403, 198] width 654 height 74
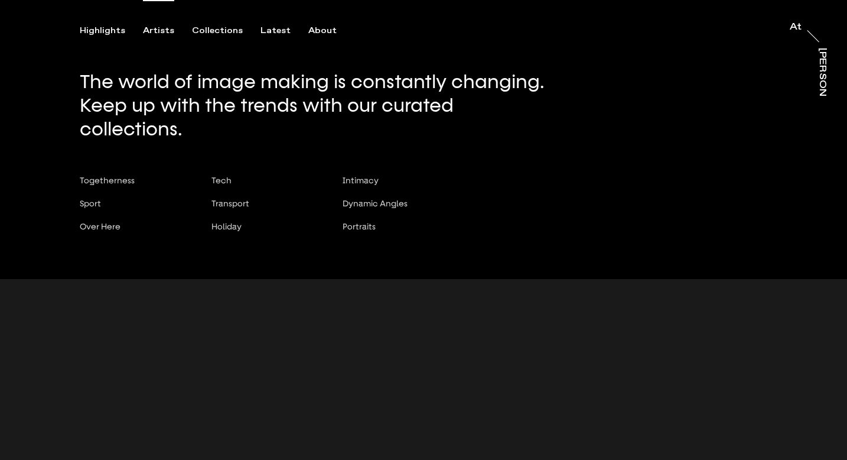
click at [168, 30] on div "Artists" at bounding box center [158, 30] width 31 height 11
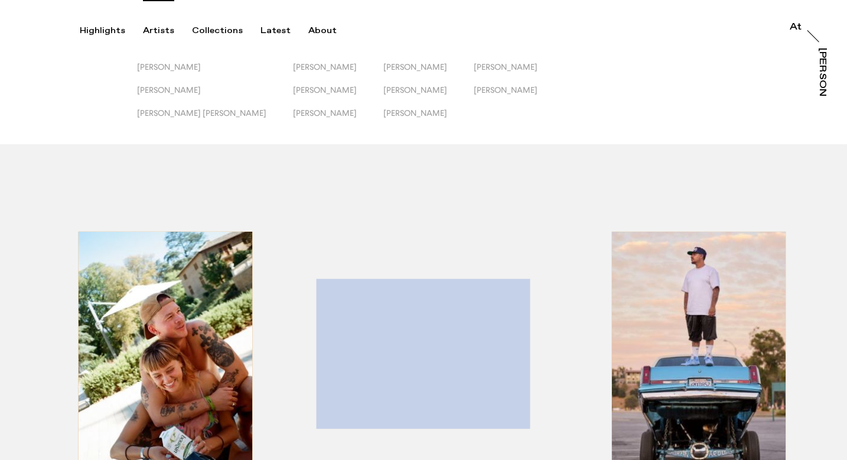
click at [474, 81] on button "[PERSON_NAME]" at bounding box center [519, 73] width 90 height 23
click at [474, 86] on span "[PERSON_NAME]" at bounding box center [506, 89] width 64 height 9
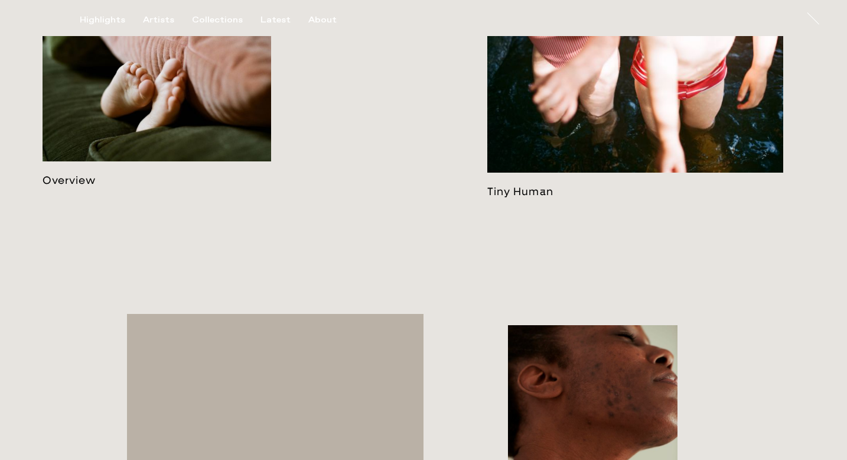
scroll to position [693, 0]
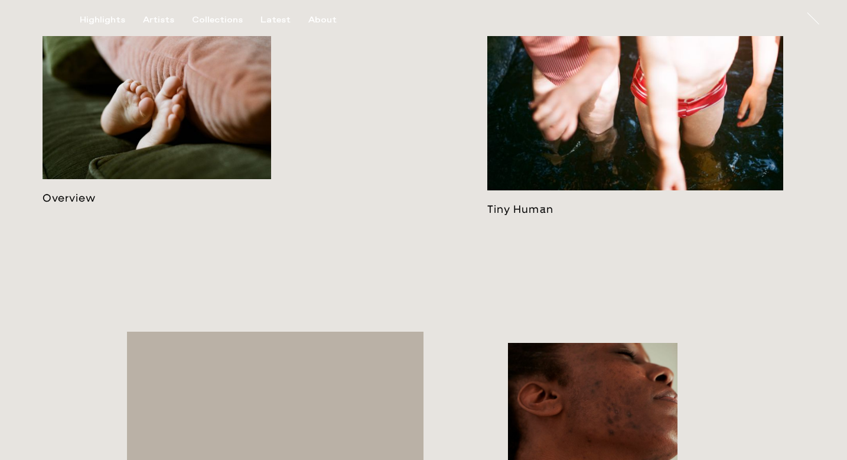
click at [671, 141] on link at bounding box center [636, 104] width 297 height 222
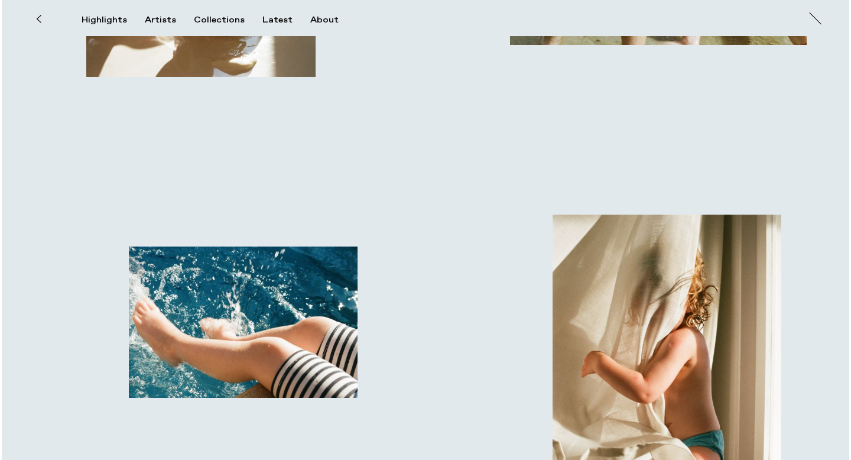
scroll to position [1676, 0]
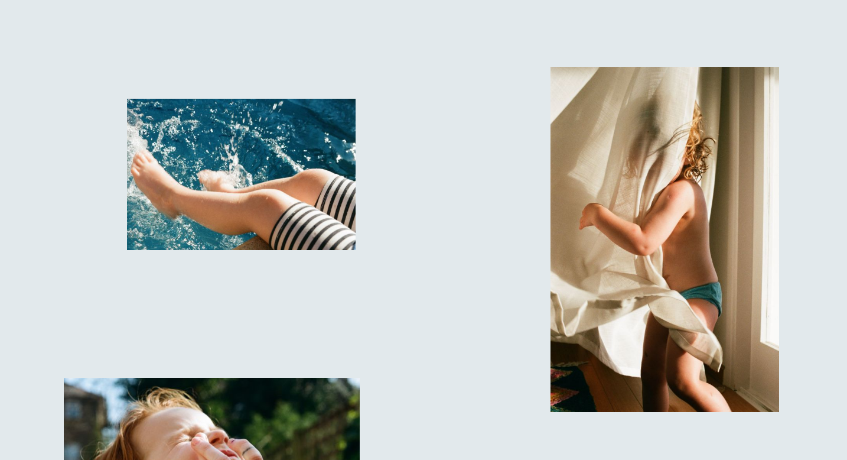
click at [649, 243] on img "button" at bounding box center [665, 239] width 229 height 345
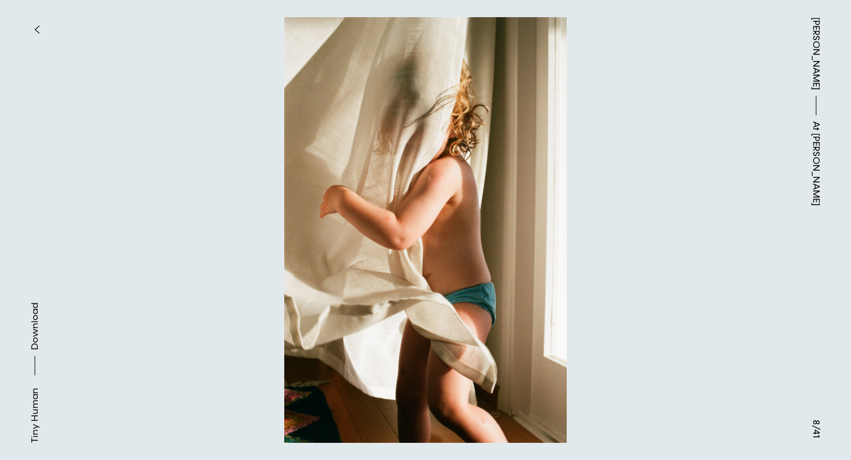
click at [37, 326] on span "Download" at bounding box center [35, 326] width 12 height 47
click at [37, 27] on icon "button" at bounding box center [37, 29] width 4 height 7
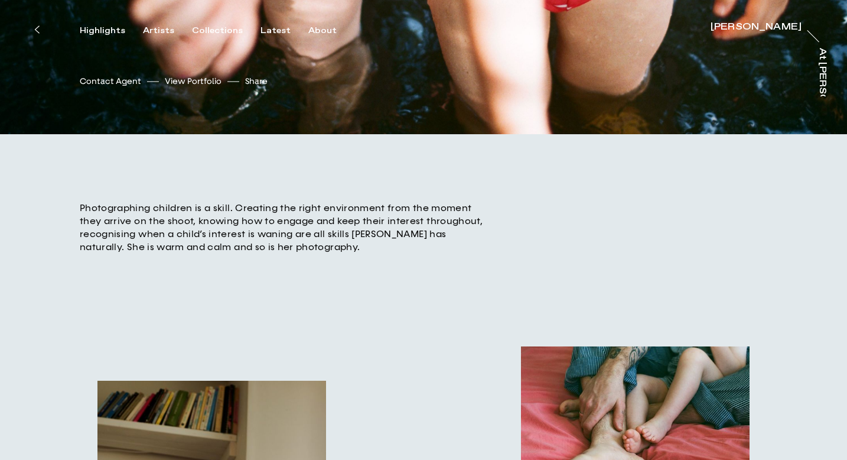
scroll to position [575, 0]
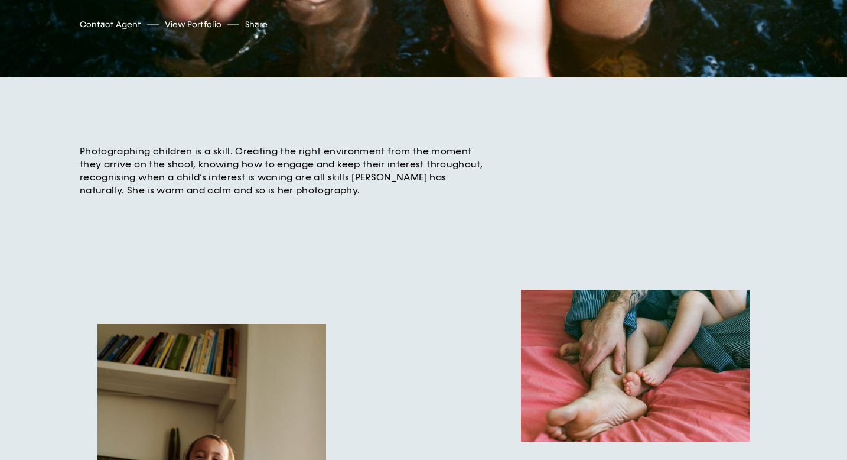
scroll to position [0, 0]
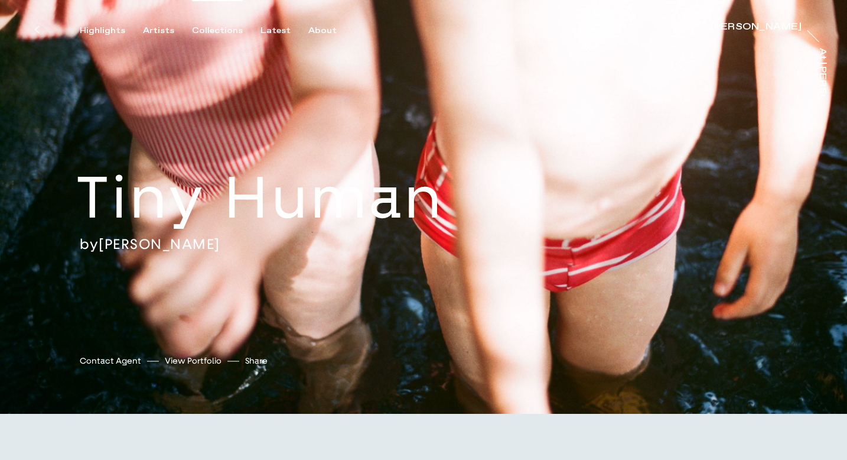
click at [219, 25] on div "Collections" at bounding box center [217, 30] width 51 height 11
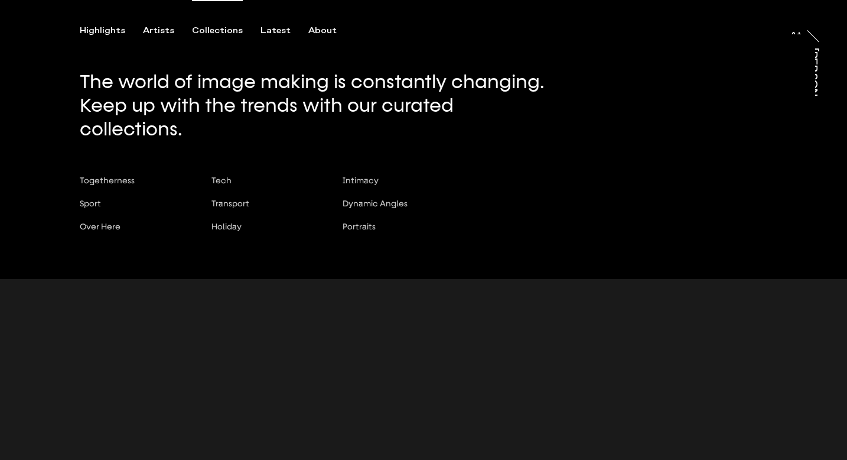
click at [153, 41] on div "The world of image making is constantly changing. Keep up with the trends with …" at bounding box center [423, 139] width 847 height 279
click at [153, 34] on div "Artists" at bounding box center [158, 30] width 31 height 11
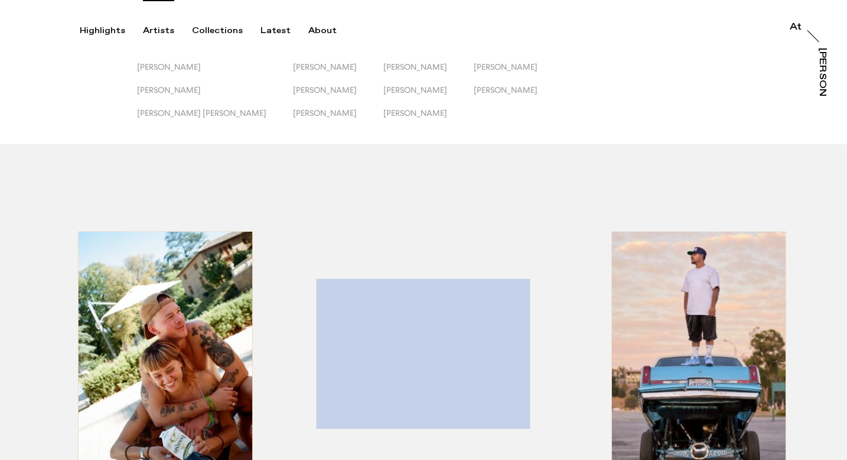
click at [474, 83] on button "[PERSON_NAME]" at bounding box center [519, 73] width 90 height 23
click at [474, 89] on span "[PERSON_NAME]" at bounding box center [506, 89] width 64 height 9
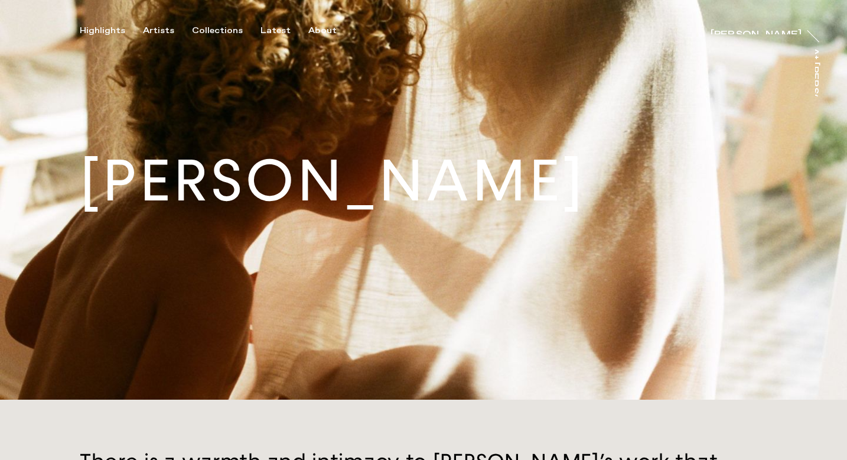
scroll to position [38, 0]
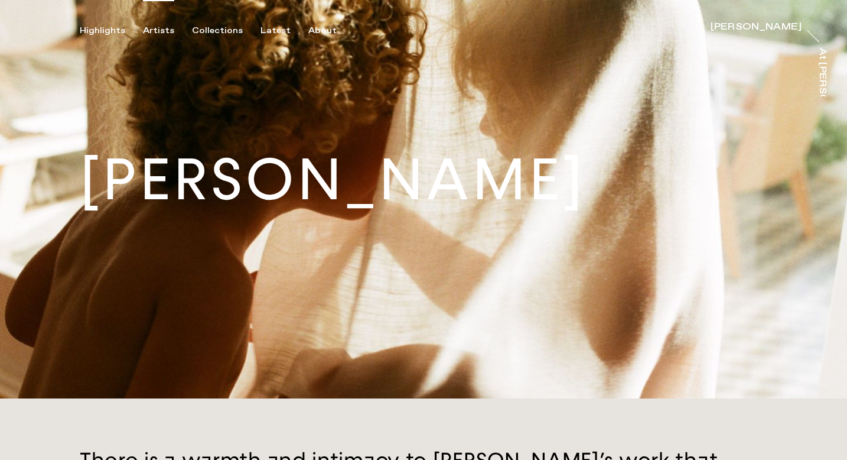
click at [167, 30] on div "Artists" at bounding box center [158, 30] width 31 height 11
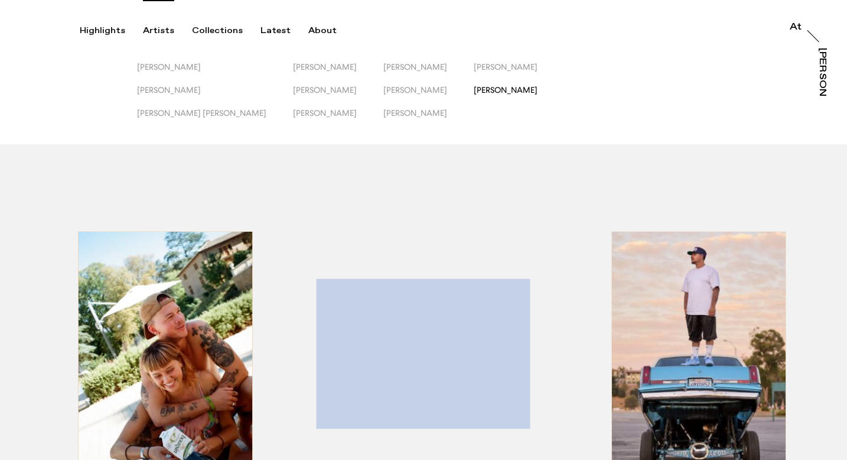
click at [474, 90] on span "[PERSON_NAME]" at bounding box center [506, 89] width 64 height 9
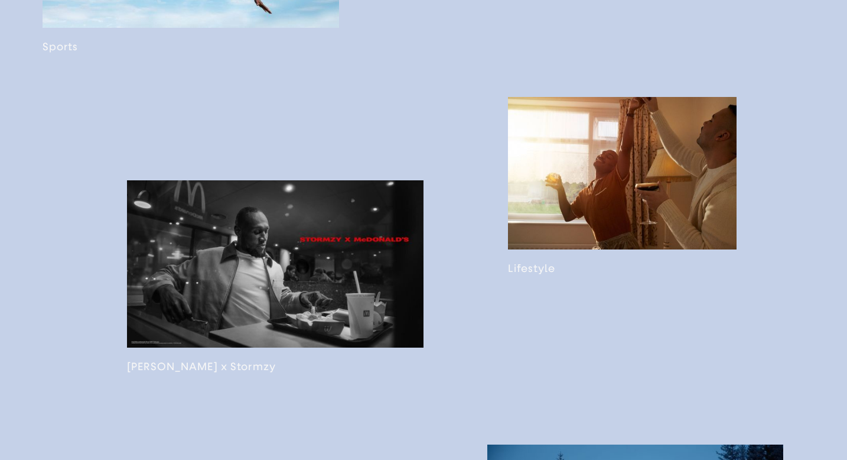
scroll to position [980, 0]
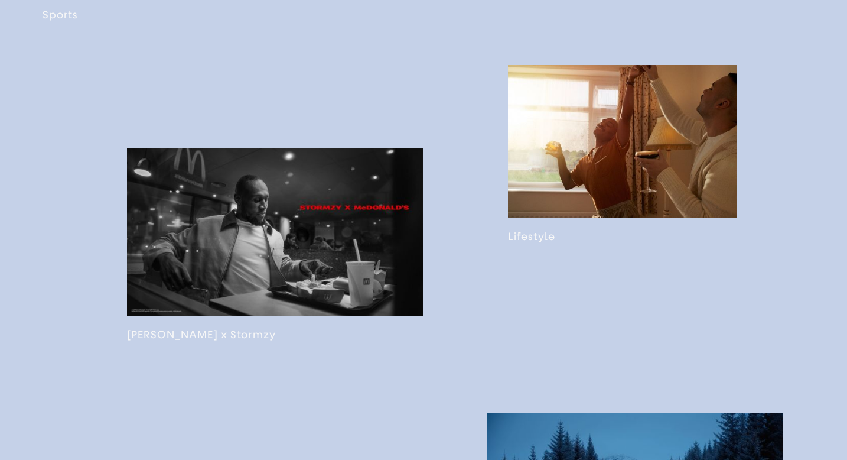
click at [571, 217] on link at bounding box center [622, 154] width 229 height 178
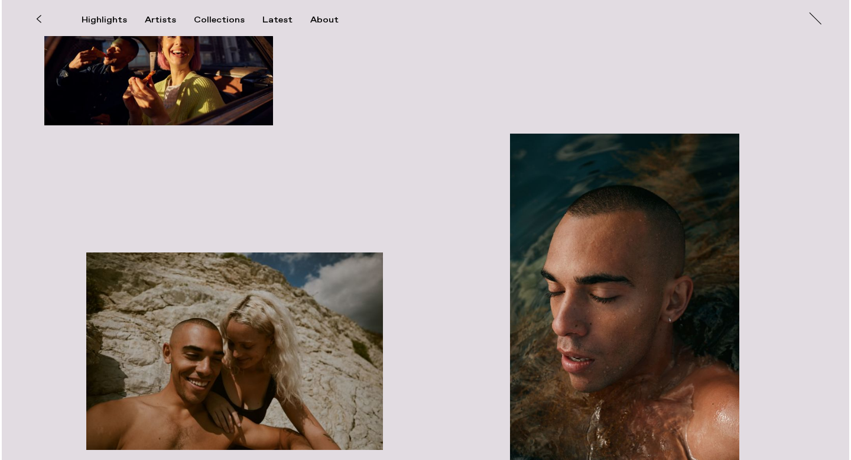
scroll to position [4102, 0]
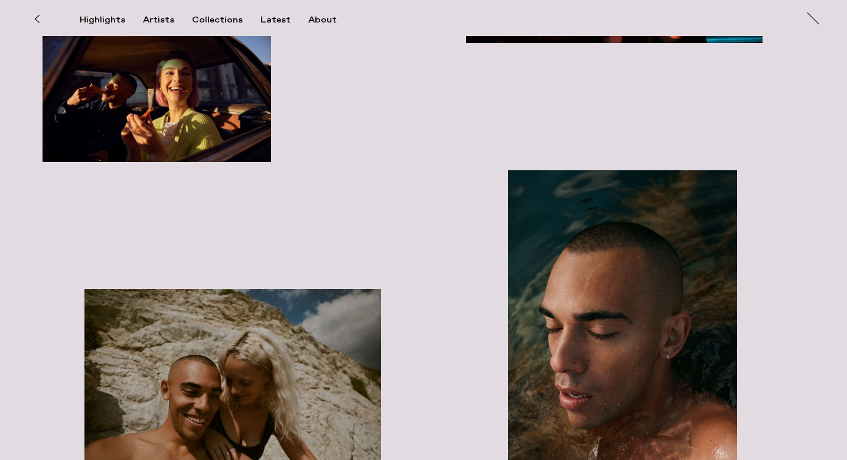
click at [310, 402] on img "button" at bounding box center [233, 388] width 297 height 198
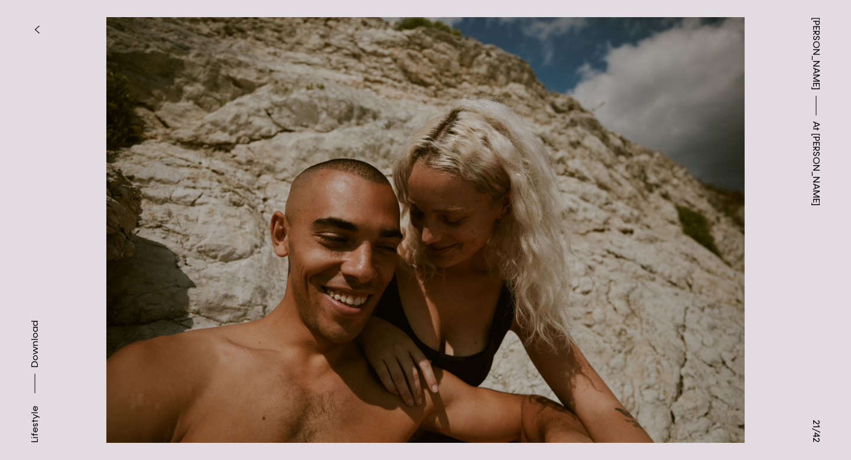
click at [37, 19] on button "button" at bounding box center [37, 30] width 26 height 26
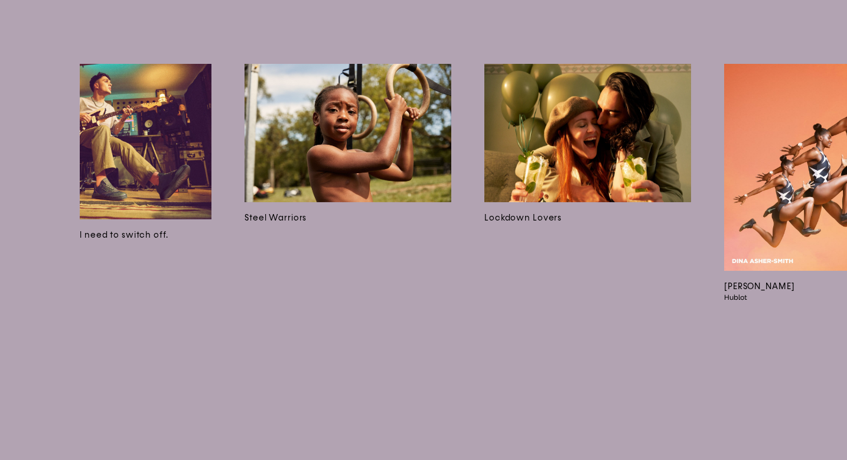
scroll to position [0, 3961]
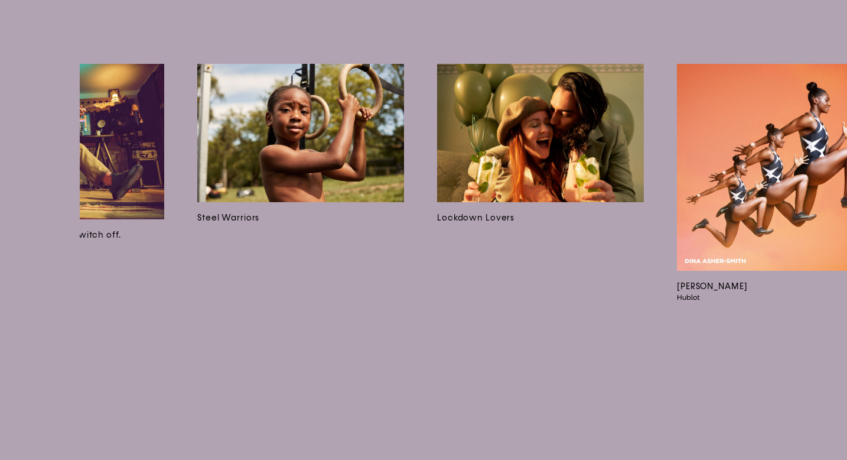
click at [313, 124] on img at bounding box center [300, 133] width 207 height 138
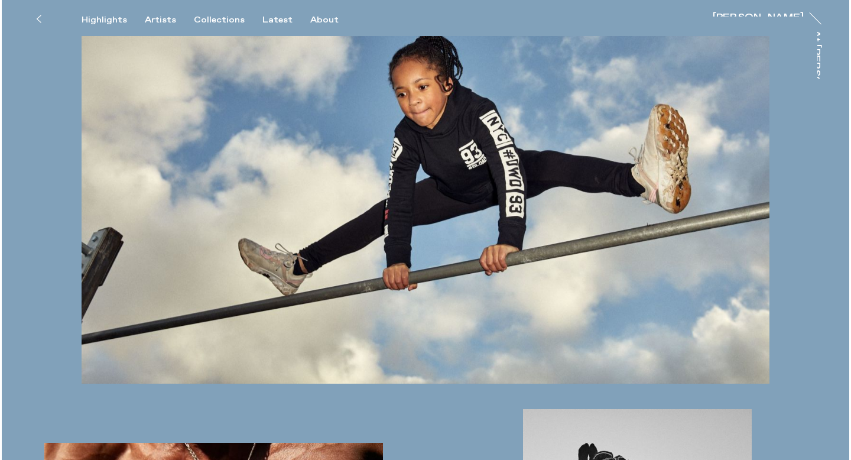
scroll to position [2200, 0]
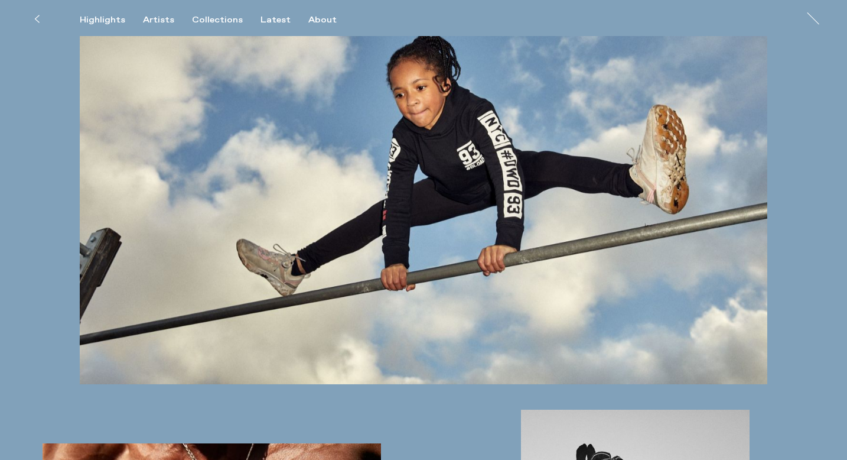
click at [511, 232] on img at bounding box center [424, 155] width 688 height 459
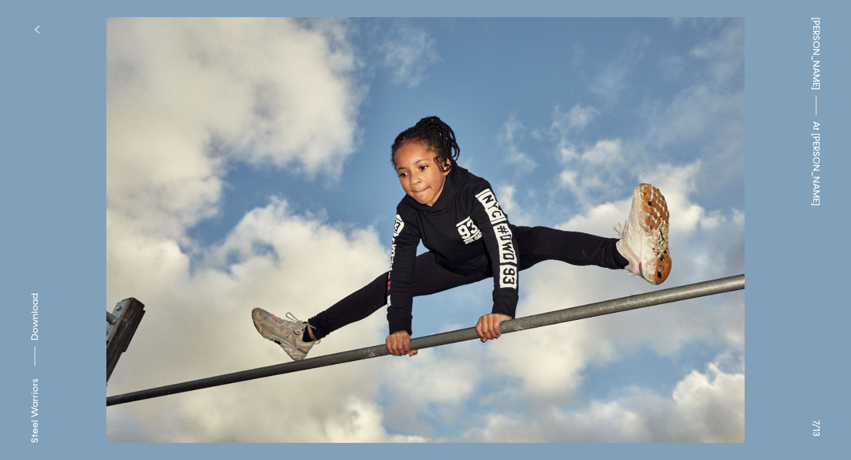
click at [37, 329] on span "Download" at bounding box center [35, 316] width 12 height 47
click at [33, 29] on button "button" at bounding box center [37, 30] width 26 height 26
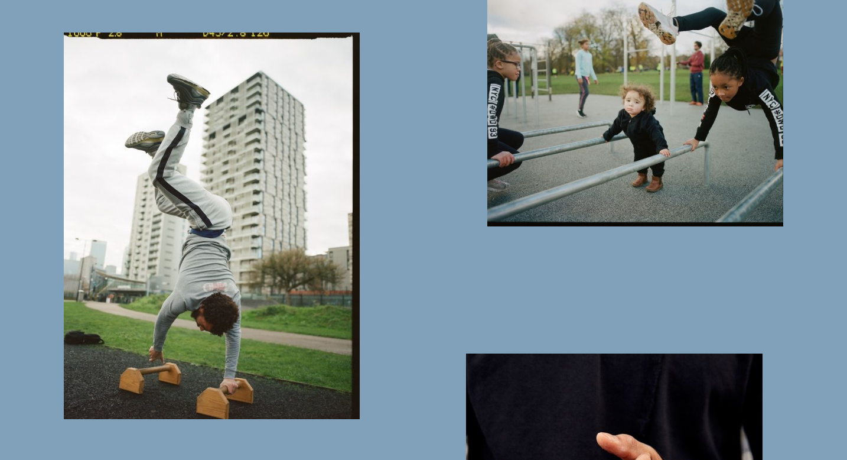
scroll to position [3592, 0]
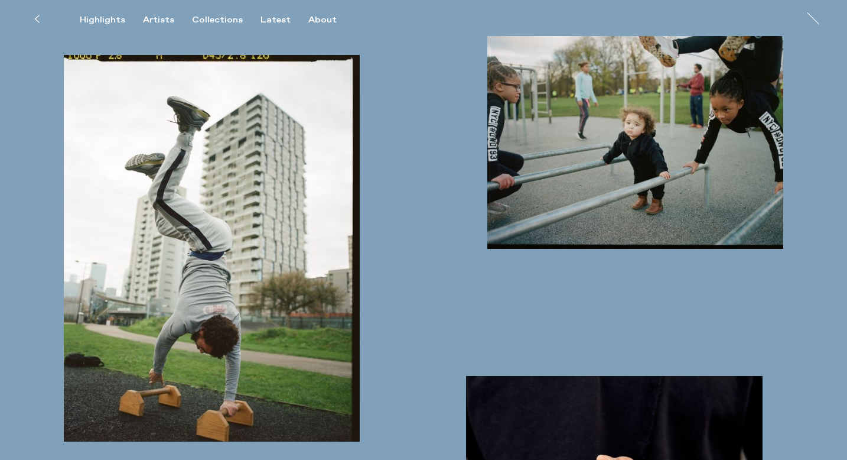
click at [406, 176] on div at bounding box center [212, 419] width 424 height 846
click at [808, 116] on div at bounding box center [636, 414] width 424 height 836
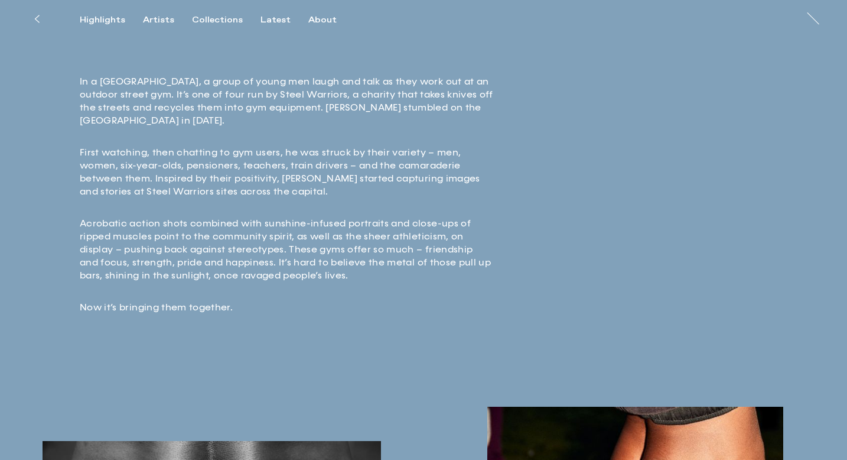
scroll to position [0, 0]
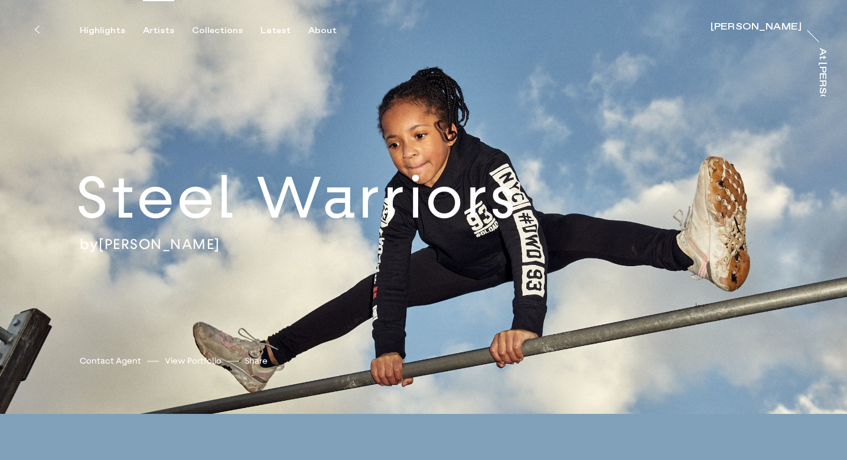
click at [160, 31] on div "Artists" at bounding box center [158, 30] width 31 height 11
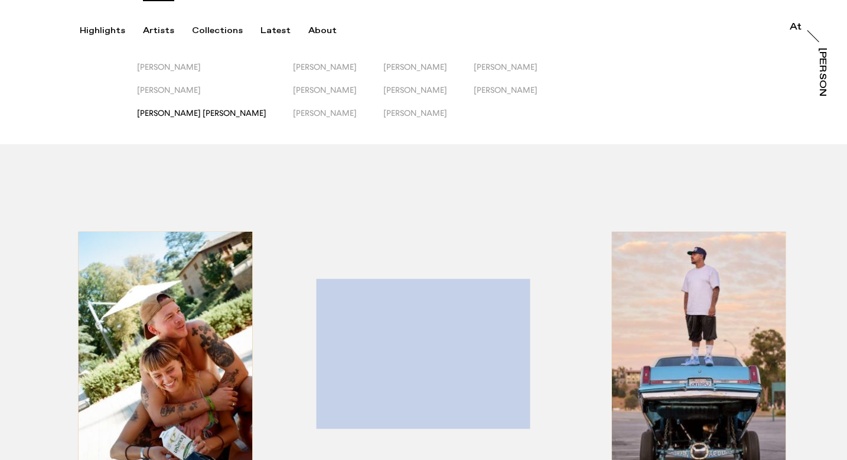
click at [186, 111] on span "[PERSON_NAME] [PERSON_NAME]" at bounding box center [201, 112] width 129 height 9
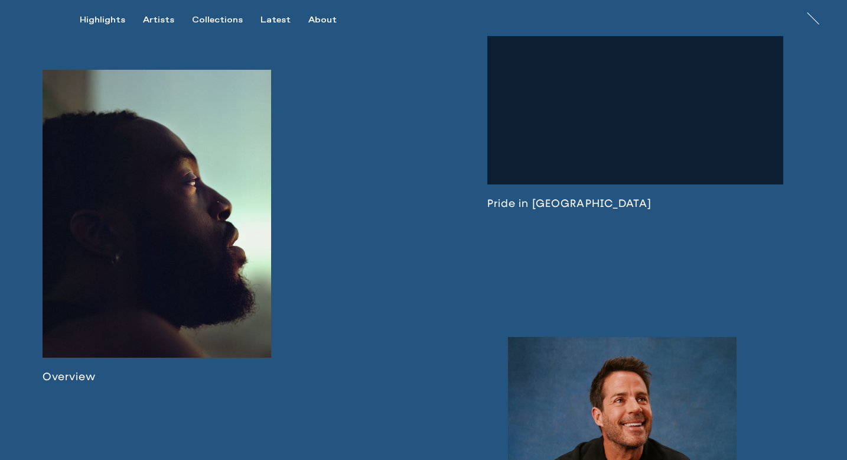
scroll to position [690, 0]
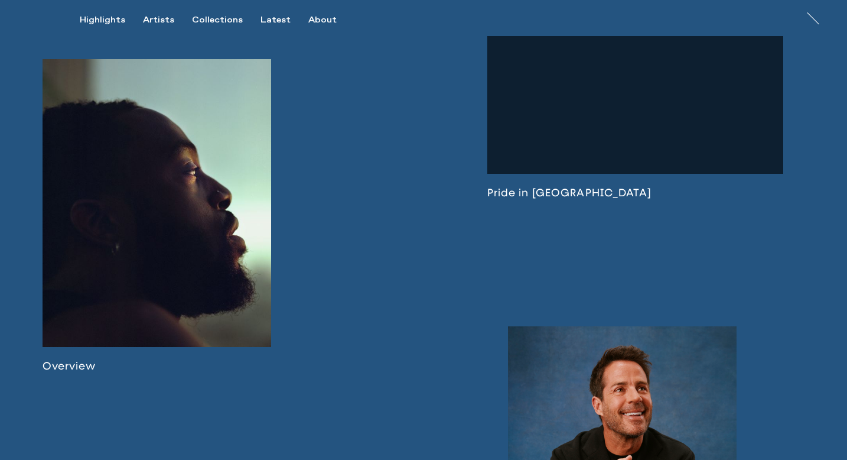
click at [160, 249] on link at bounding box center [157, 215] width 229 height 313
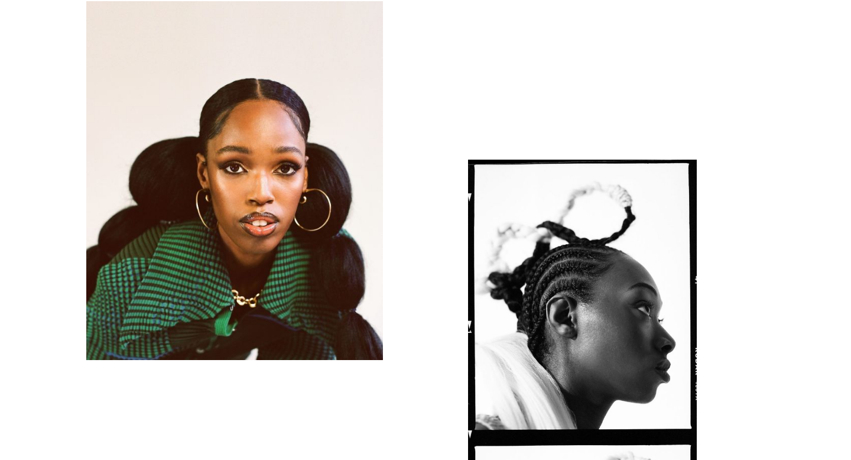
scroll to position [2799, 0]
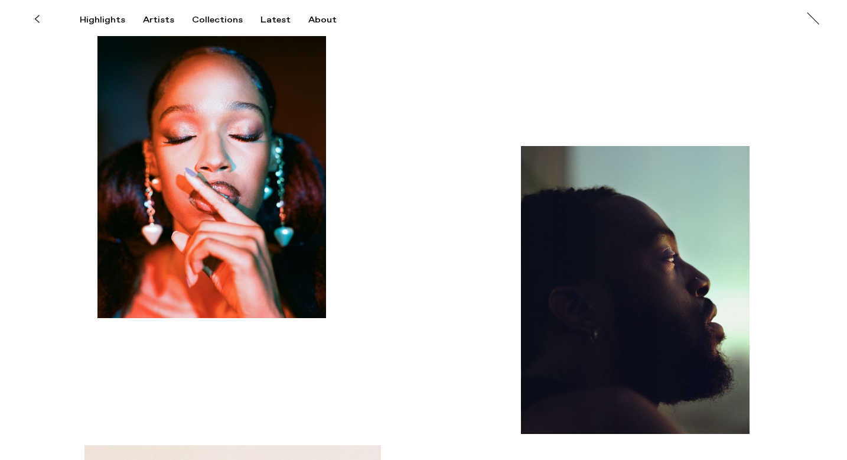
click at [614, 294] on img "button" at bounding box center [635, 290] width 229 height 288
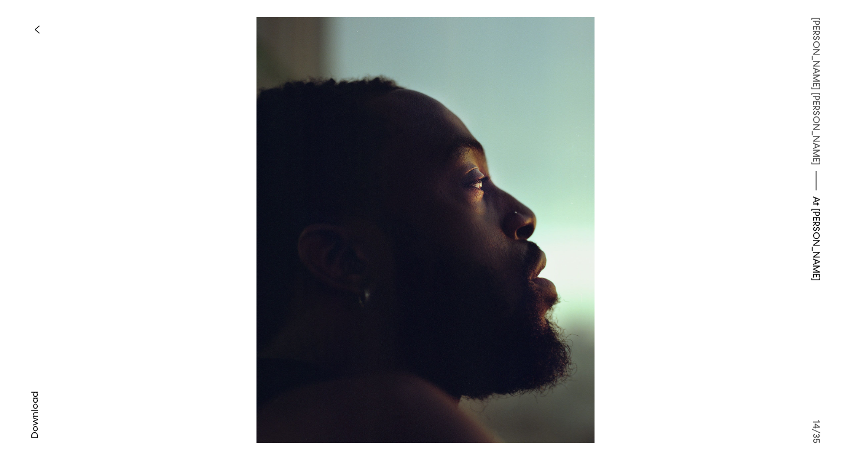
click at [35, 417] on span "Download" at bounding box center [35, 414] width 12 height 47
click at [40, 30] on button "button" at bounding box center [37, 30] width 26 height 26
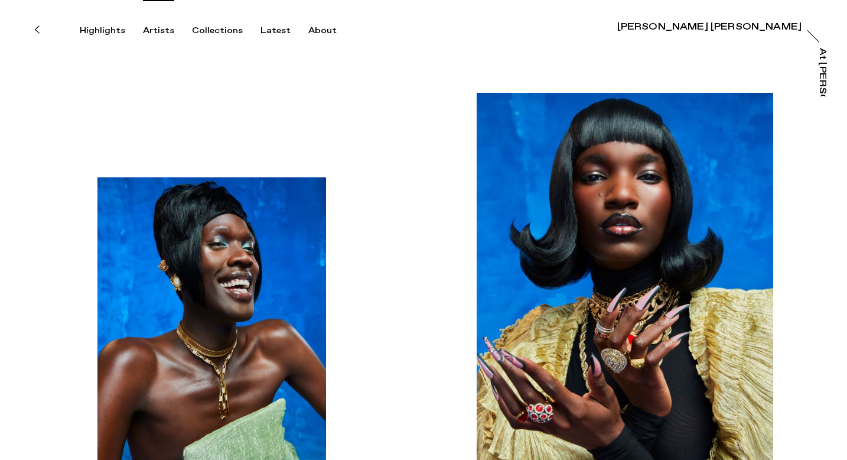
click at [165, 35] on div "Artists" at bounding box center [158, 30] width 31 height 11
